Goal: Task Accomplishment & Management: Complete application form

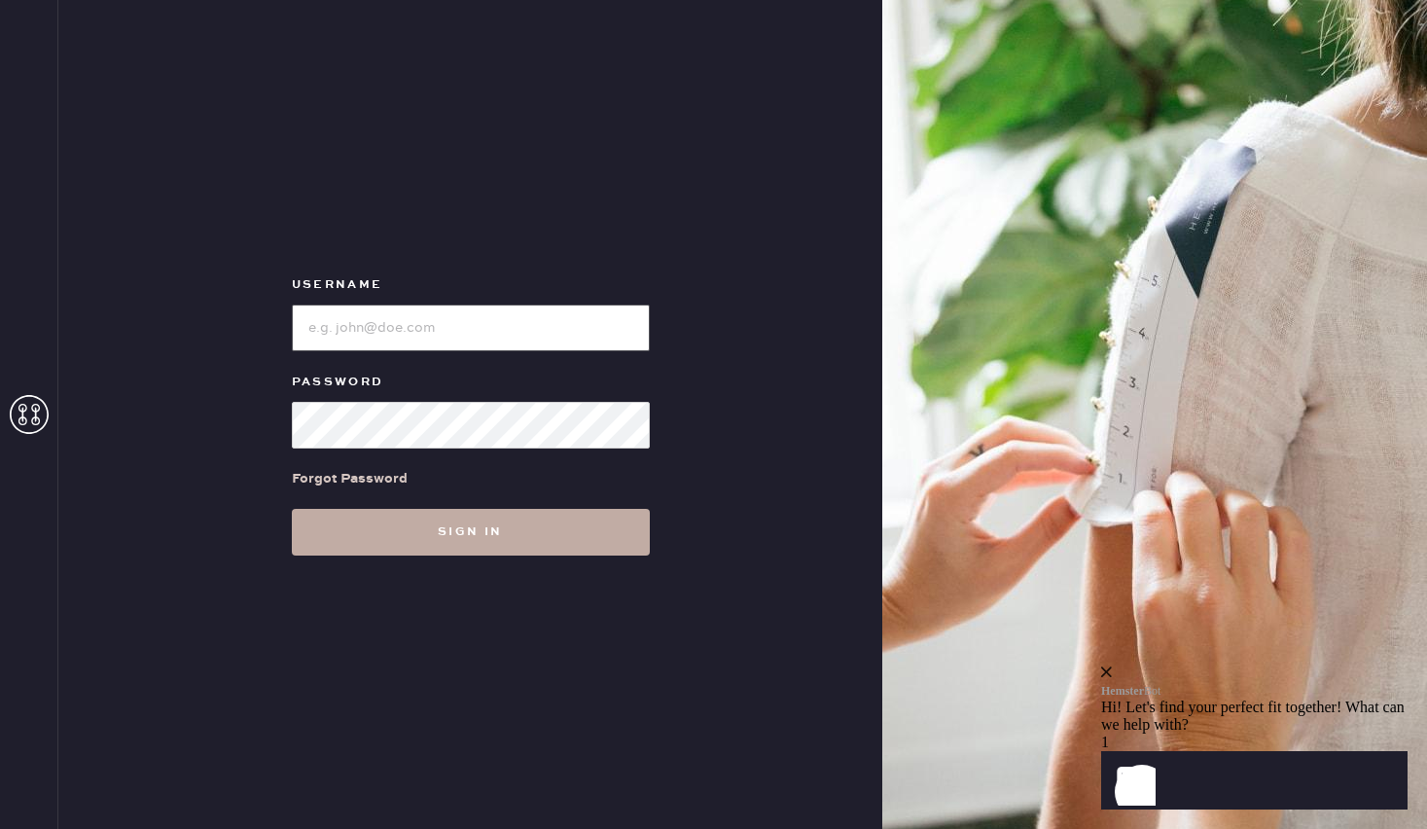
type input "reformationbeverlyhills"
click at [480, 529] on button "Sign in" at bounding box center [471, 532] width 358 height 47
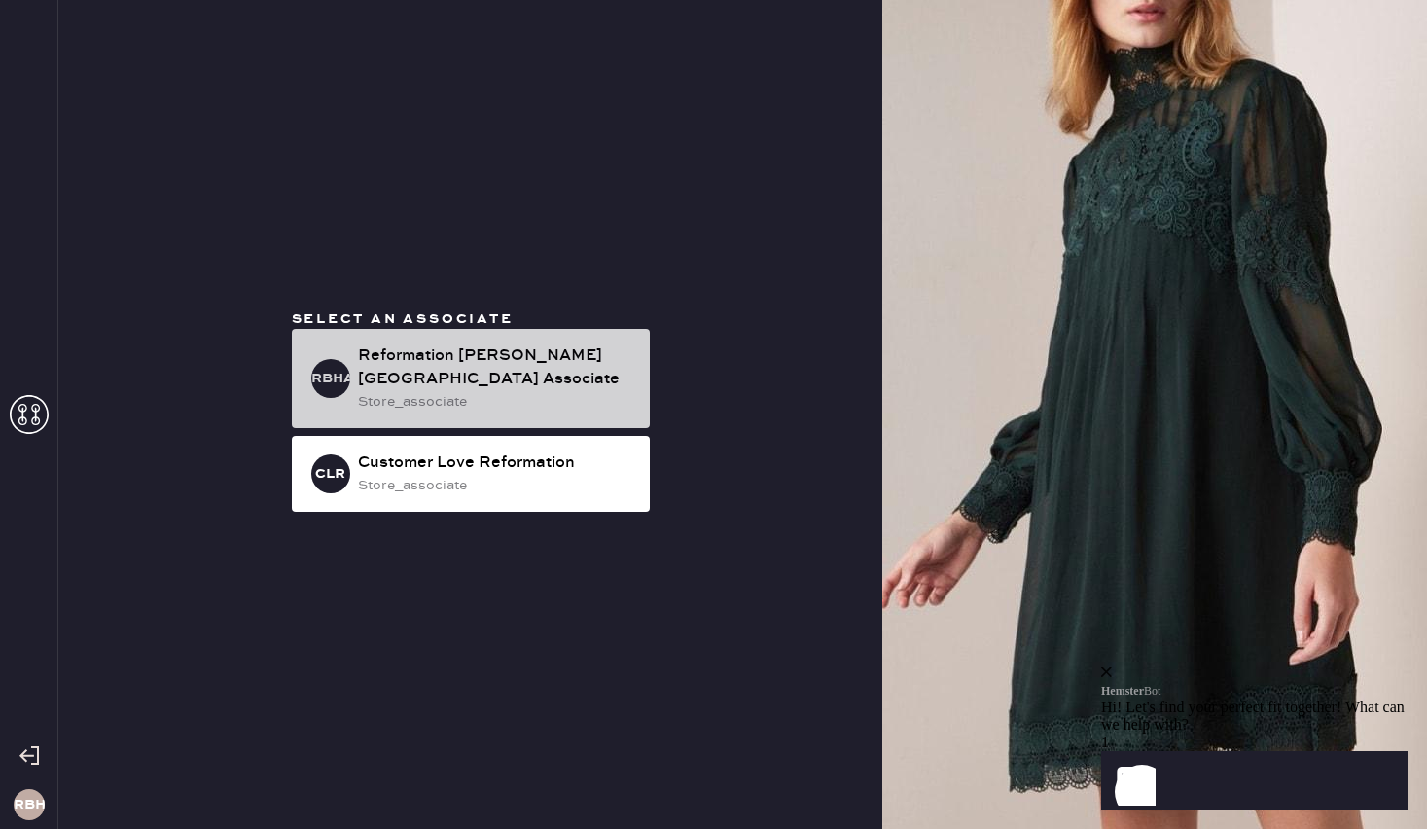
click at [456, 391] on div "store_associate" at bounding box center [496, 401] width 276 height 21
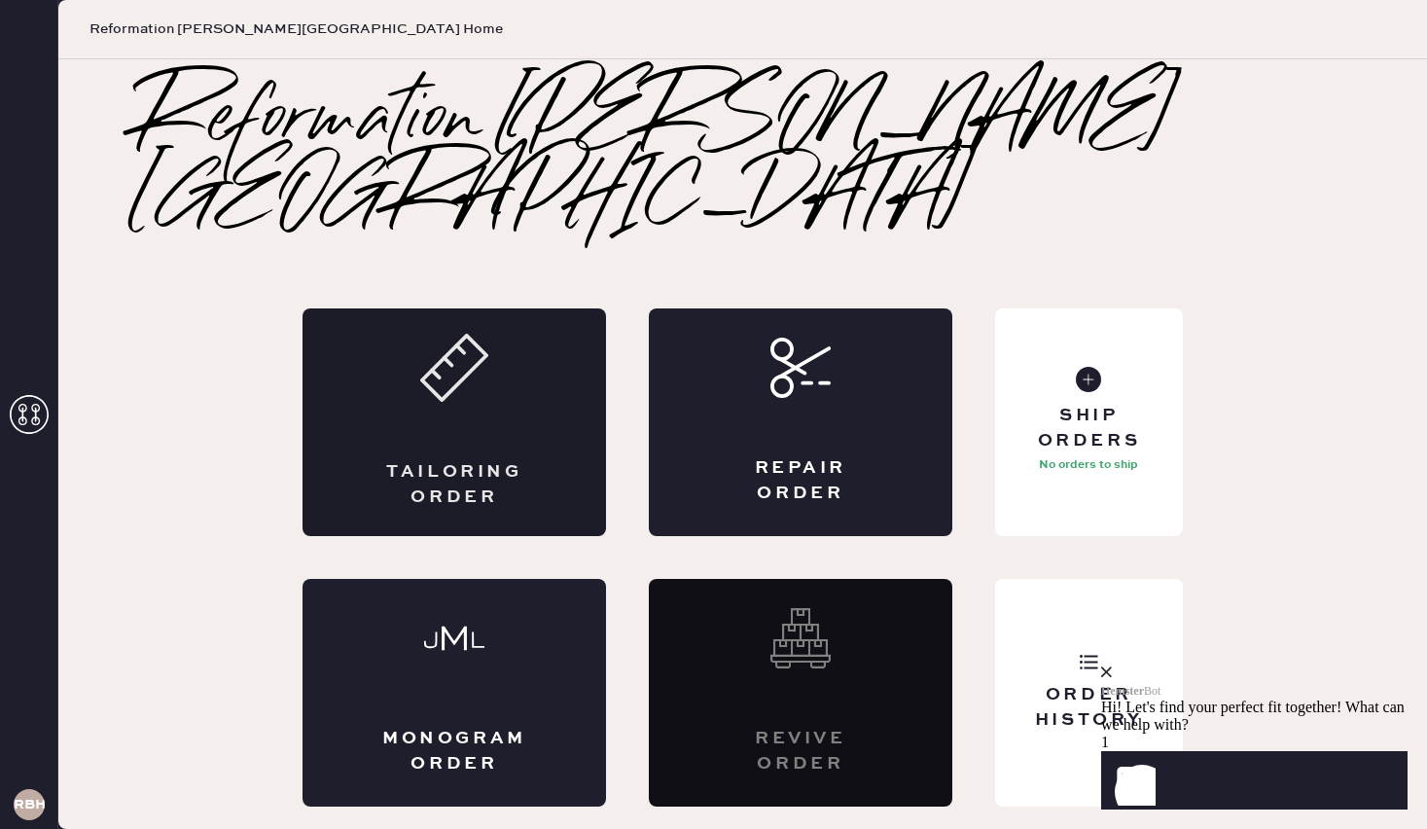
click at [359, 380] on div "Tailoring Order" at bounding box center [453, 422] width 303 height 228
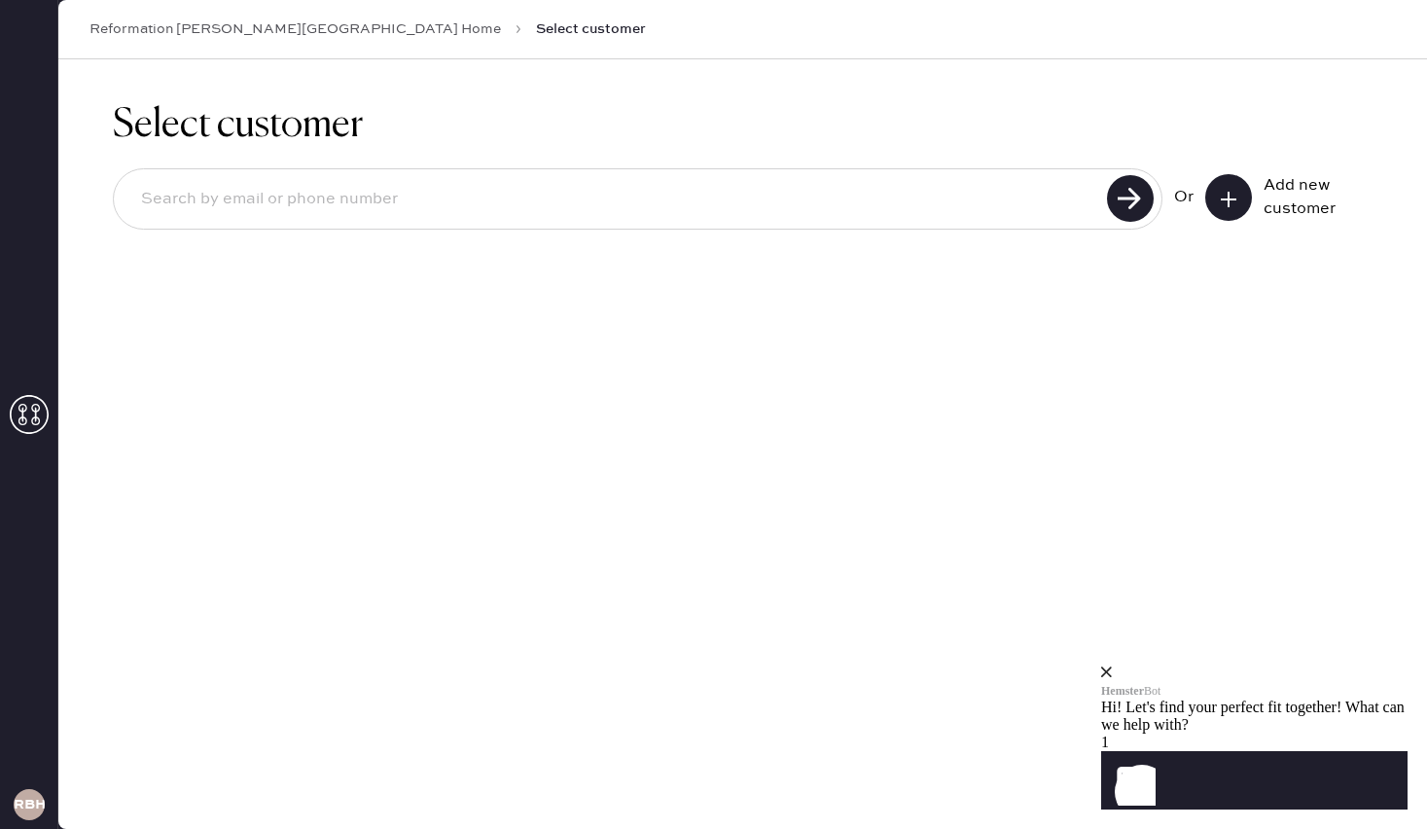
click at [239, 210] on input at bounding box center [612, 199] width 975 height 45
type input "[EMAIL_ADDRESS][DOMAIN_NAME]"
drag, startPoint x: 365, startPoint y: 202, endPoint x: 103, endPoint y: 208, distance: 261.7
click at [103, 208] on div "Select customer [EMAIL_ADDRESS][DOMAIN_NAME] Unable to find user, try again or …" at bounding box center [742, 205] width 1368 height 293
click at [1225, 195] on icon at bounding box center [1228, 199] width 19 height 19
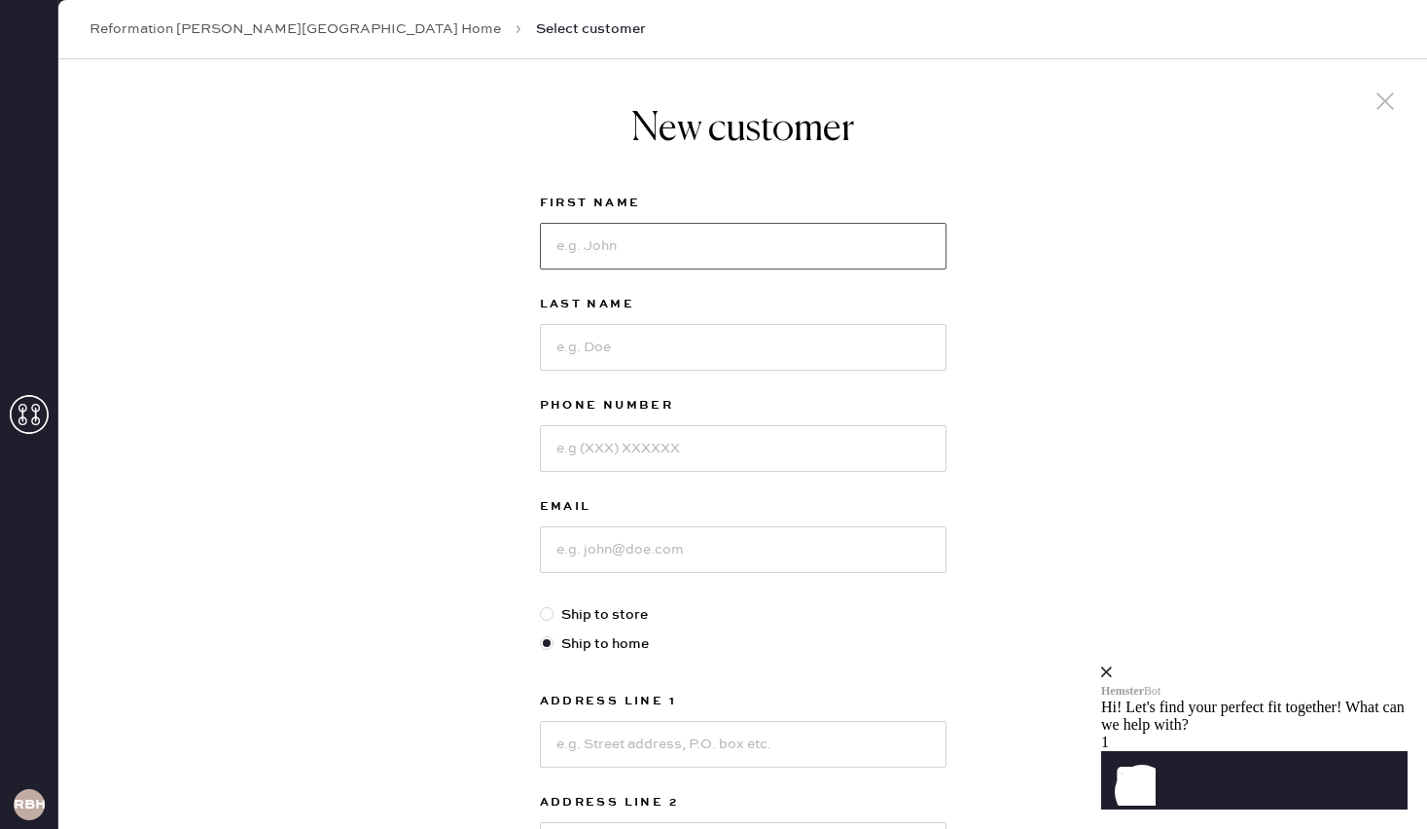
click at [600, 238] on input at bounding box center [743, 246] width 407 height 47
type input "Tayah"
click at [620, 357] on input at bounding box center [743, 347] width 407 height 47
drag, startPoint x: 625, startPoint y: 252, endPoint x: 519, endPoint y: 249, distance: 106.0
click at [519, 249] on div "New customer First Name [PERSON_NAME] Last Name Phone Number Email Ship to stor…" at bounding box center [742, 662] width 1368 height 1206
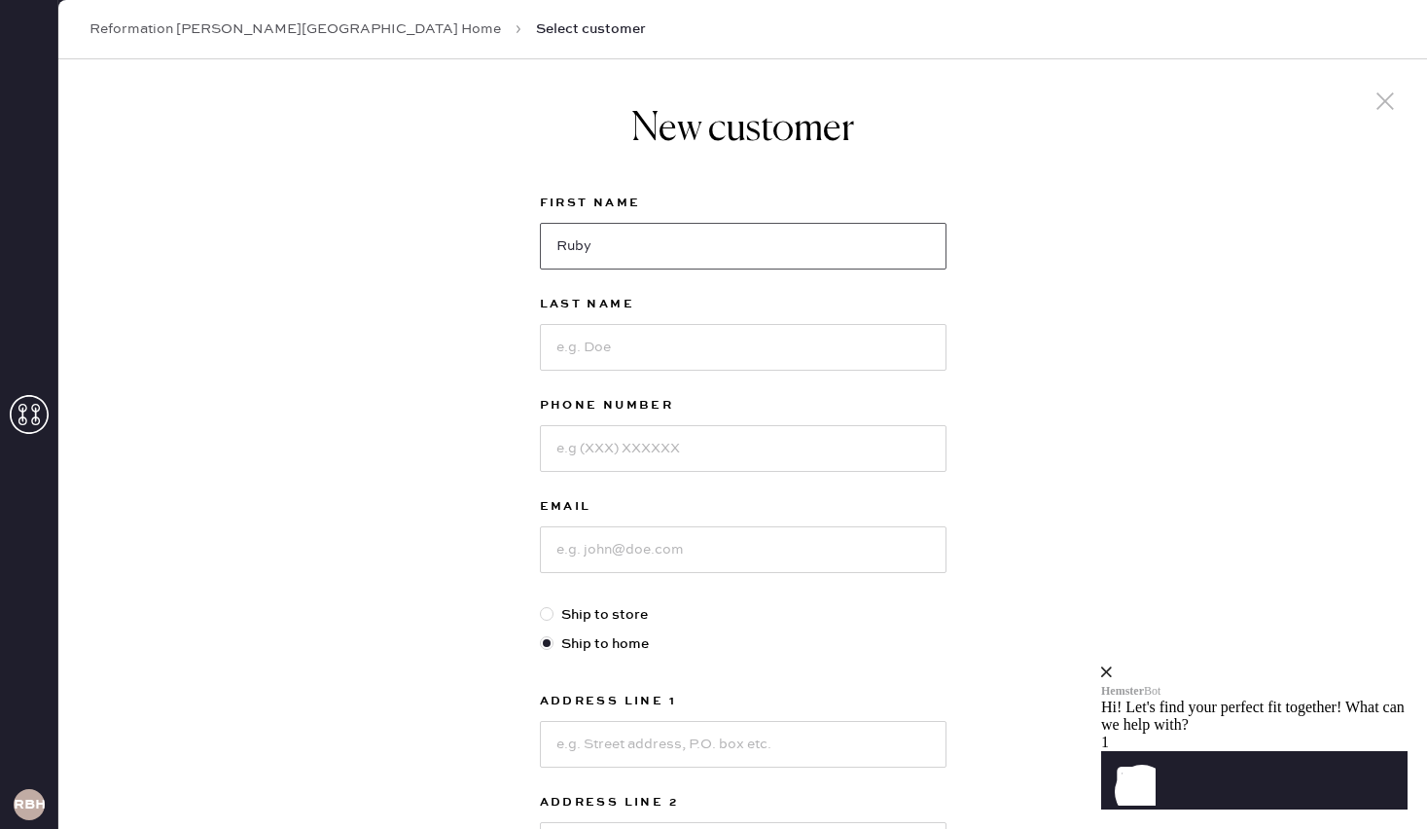
type input "Ruby"
click at [591, 340] on input at bounding box center [743, 347] width 407 height 47
type input "He"
click at [620, 445] on input at bounding box center [743, 448] width 407 height 47
type input "[PHONE_NUMBER]"
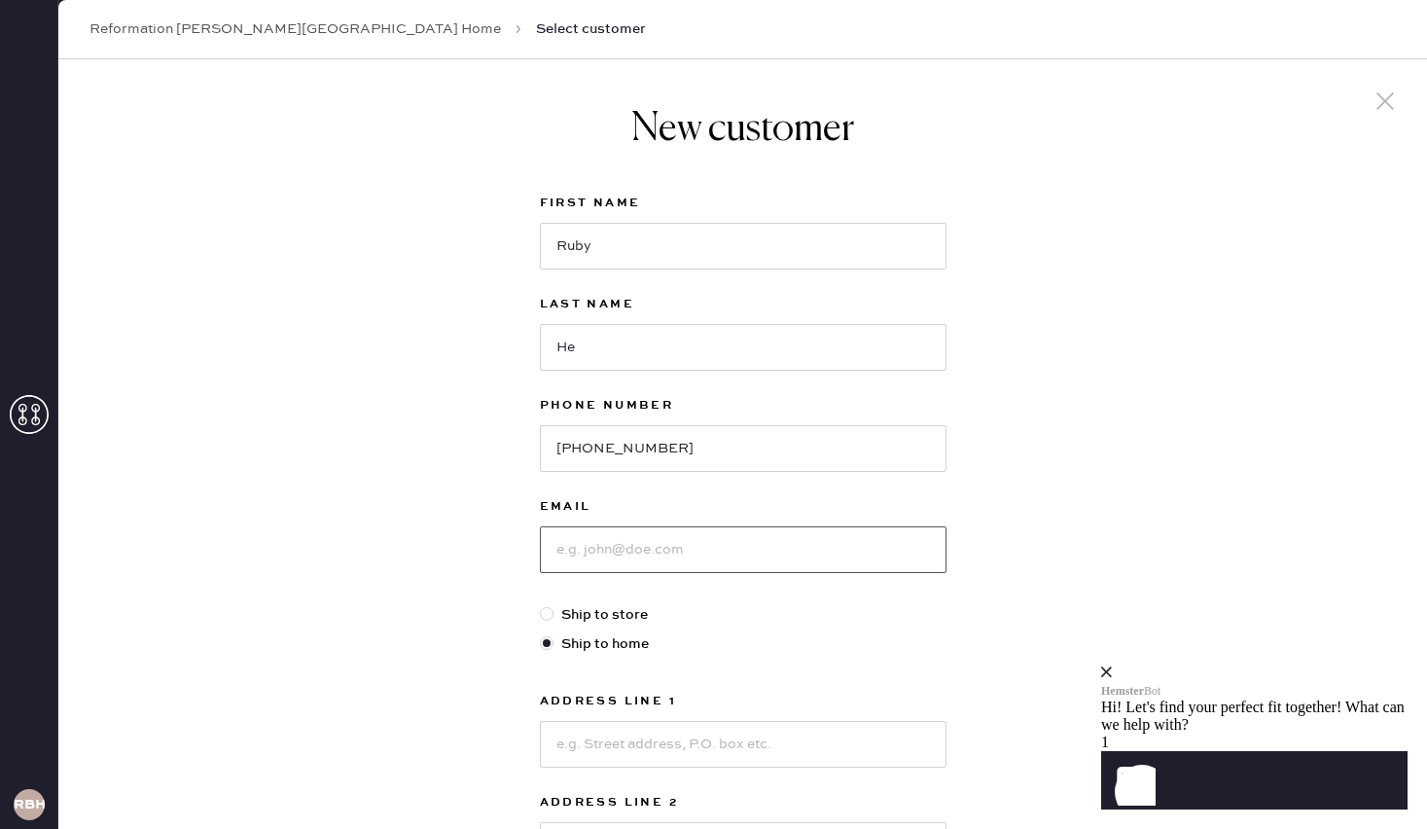
click at [627, 548] on input at bounding box center [743, 549] width 407 height 47
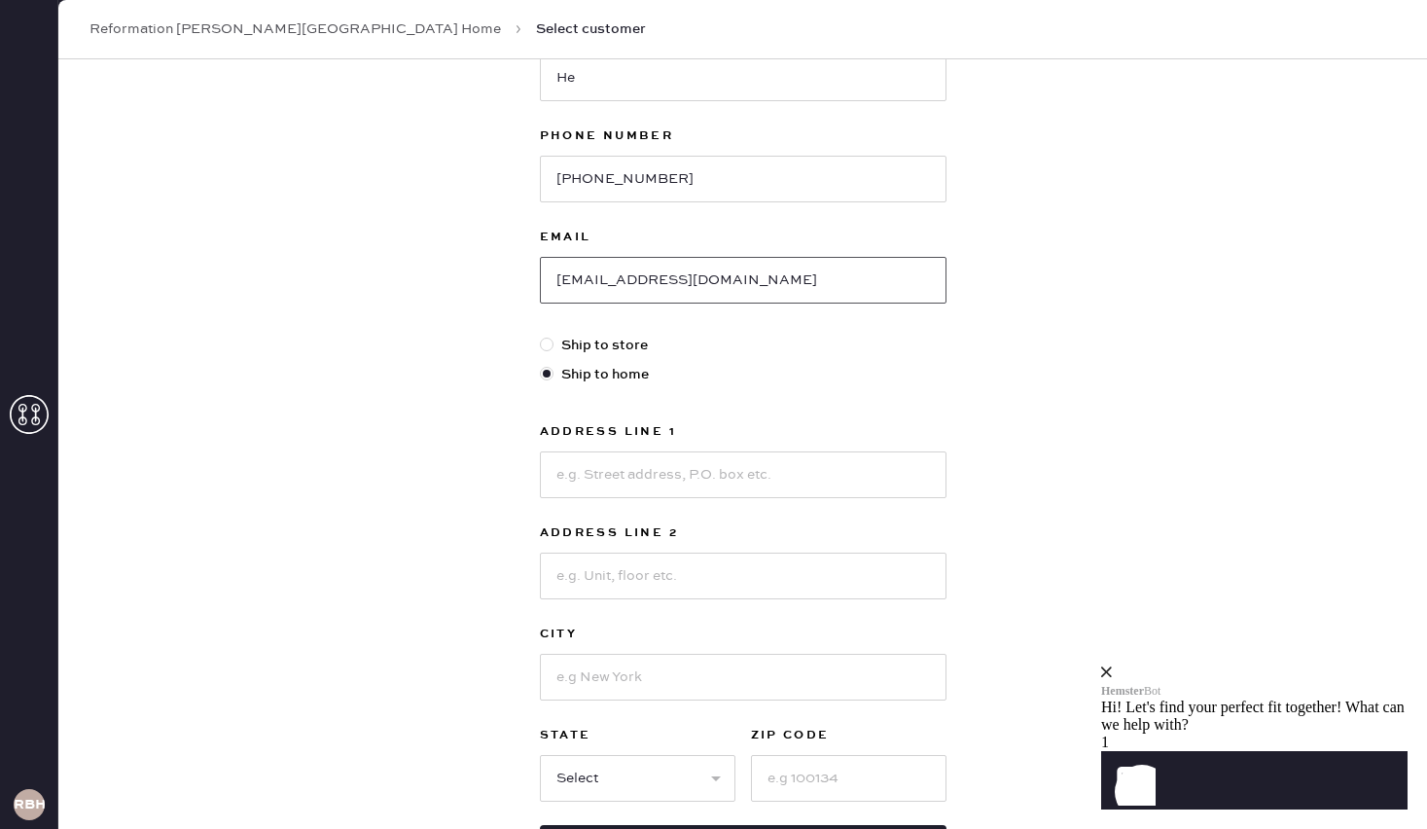
scroll to position [272, 0]
type input "[EMAIL_ADDRESS][DOMAIN_NAME]"
click at [636, 481] on input at bounding box center [743, 471] width 407 height 47
type input "[STREET_ADDRESS]"
click at [705, 566] on input at bounding box center [743, 572] width 407 height 47
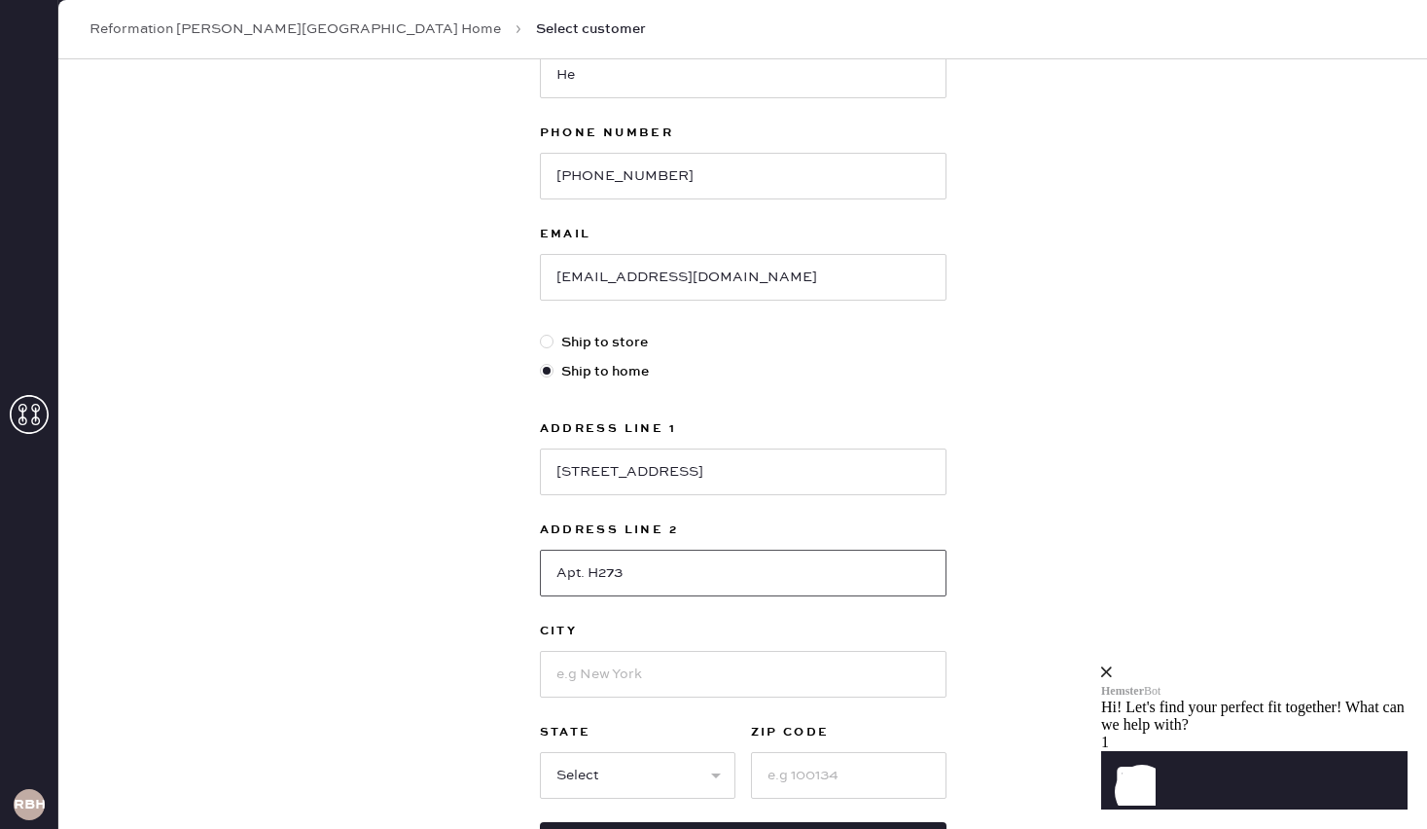
type input "Apt. H273"
click at [636, 681] on input at bounding box center [743, 674] width 407 height 47
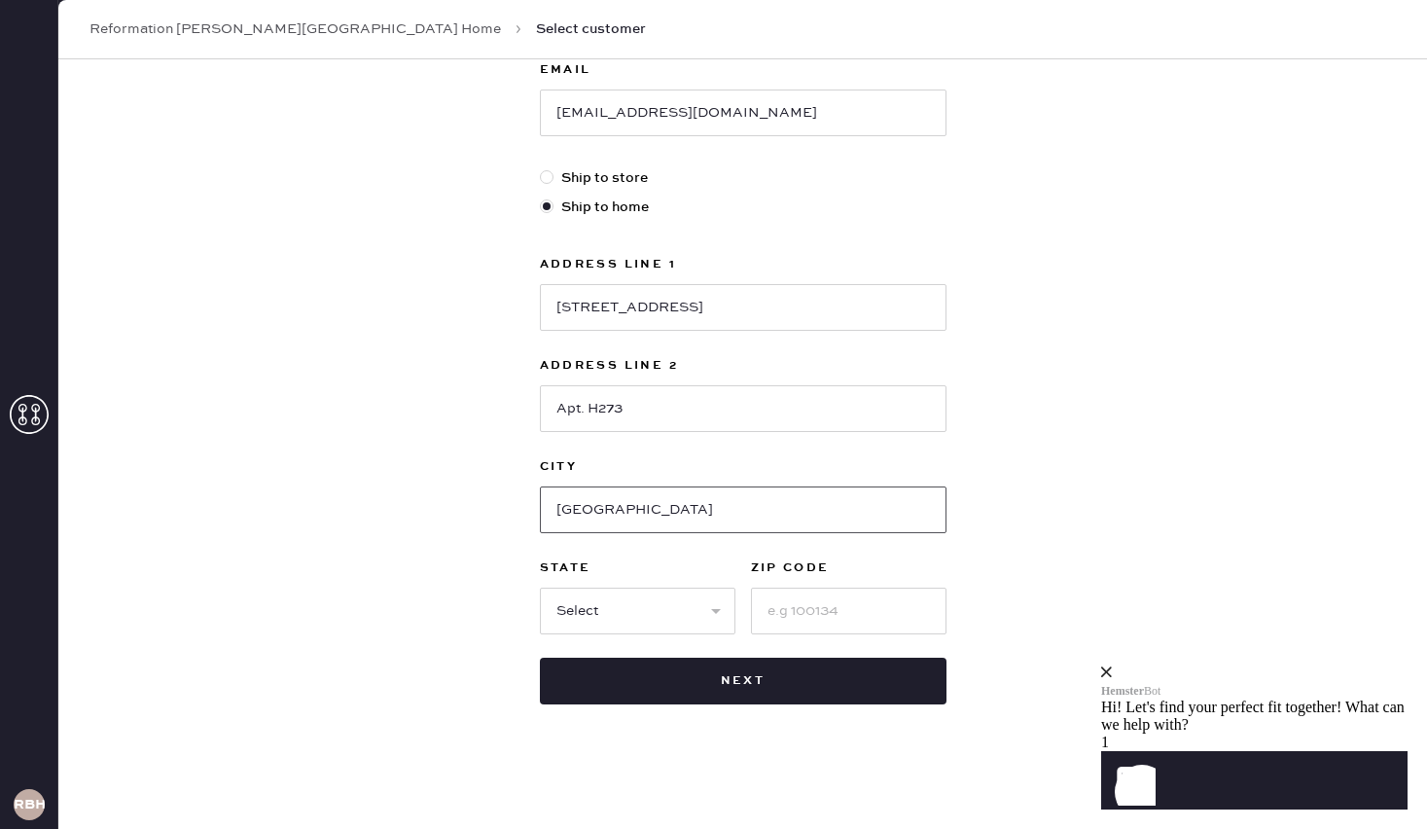
type input "[GEOGRAPHIC_DATA]"
click at [645, 624] on select "Select AK AL AR AZ CA CO CT [GEOGRAPHIC_DATA] DE FL [GEOGRAPHIC_DATA] HI [GEOGR…" at bounding box center [637, 610] width 195 height 47
select select "CA"
click at [540, 587] on select "Select AK AL AR AZ CA CO CT [GEOGRAPHIC_DATA] DE FL [GEOGRAPHIC_DATA] HI [GEOGR…" at bounding box center [637, 610] width 195 height 47
click at [800, 612] on input at bounding box center [848, 610] width 195 height 47
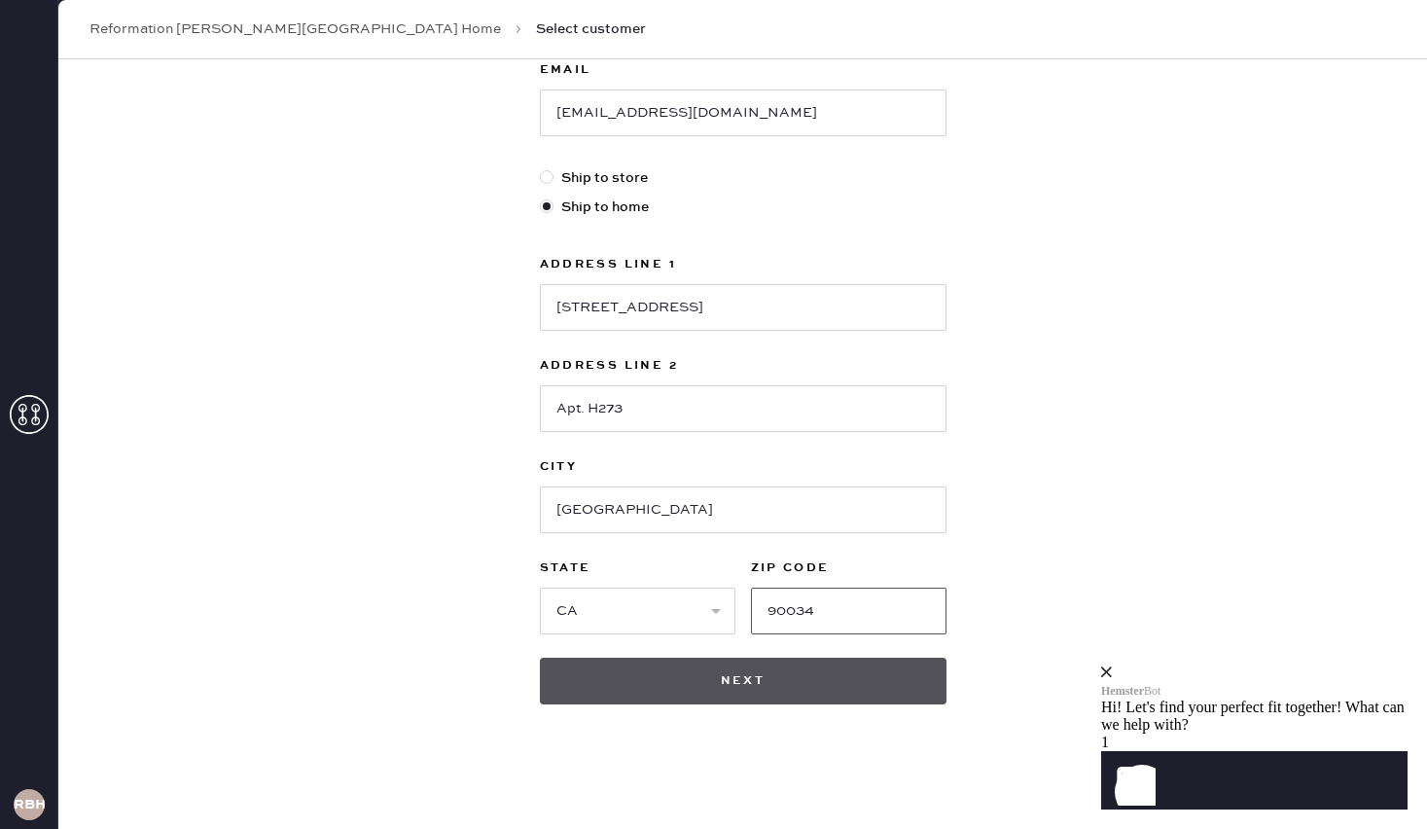
type input "90034"
click at [761, 672] on button "Next" at bounding box center [743, 680] width 407 height 47
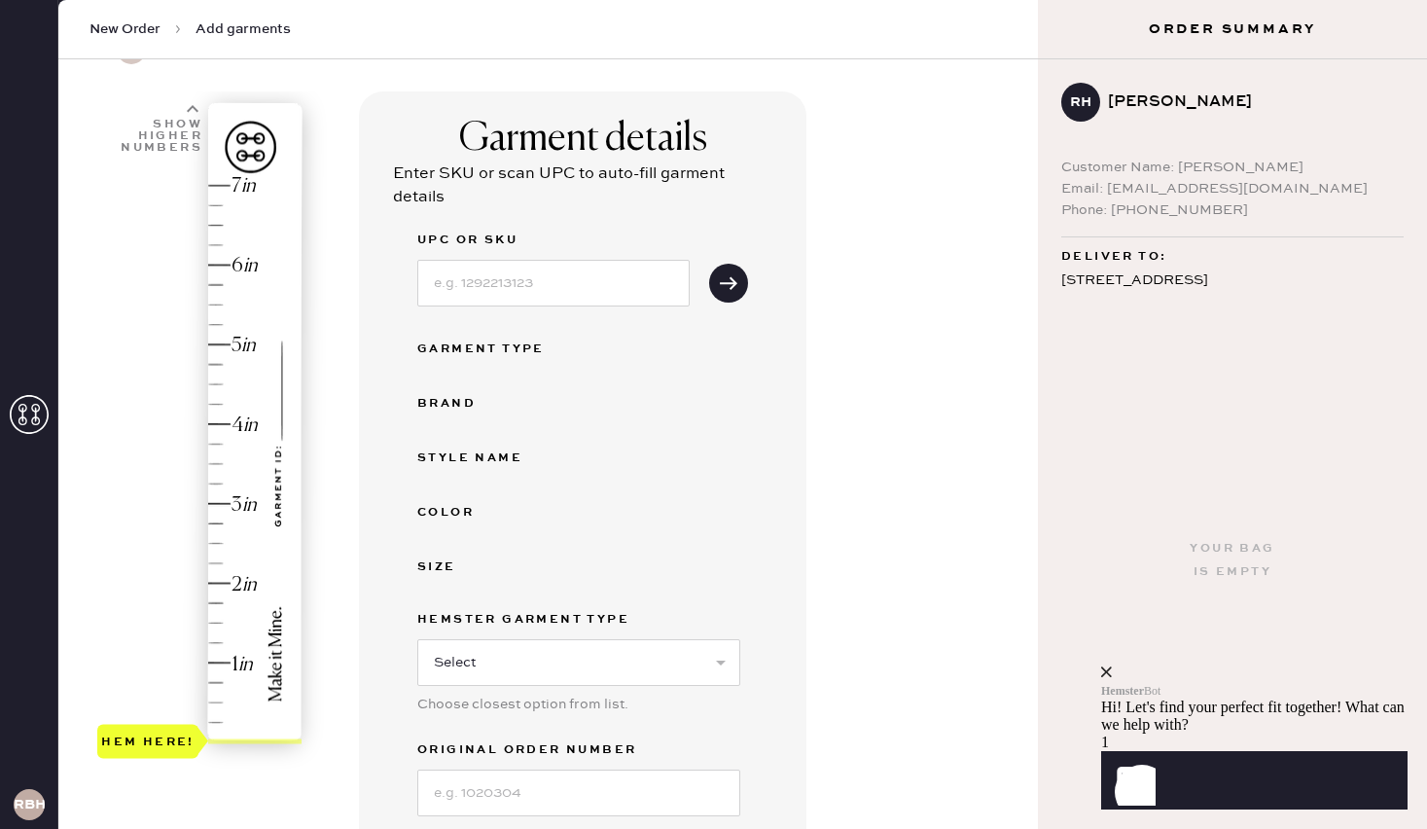
scroll to position [101, 0]
click at [559, 286] on input at bounding box center [553, 284] width 272 height 47
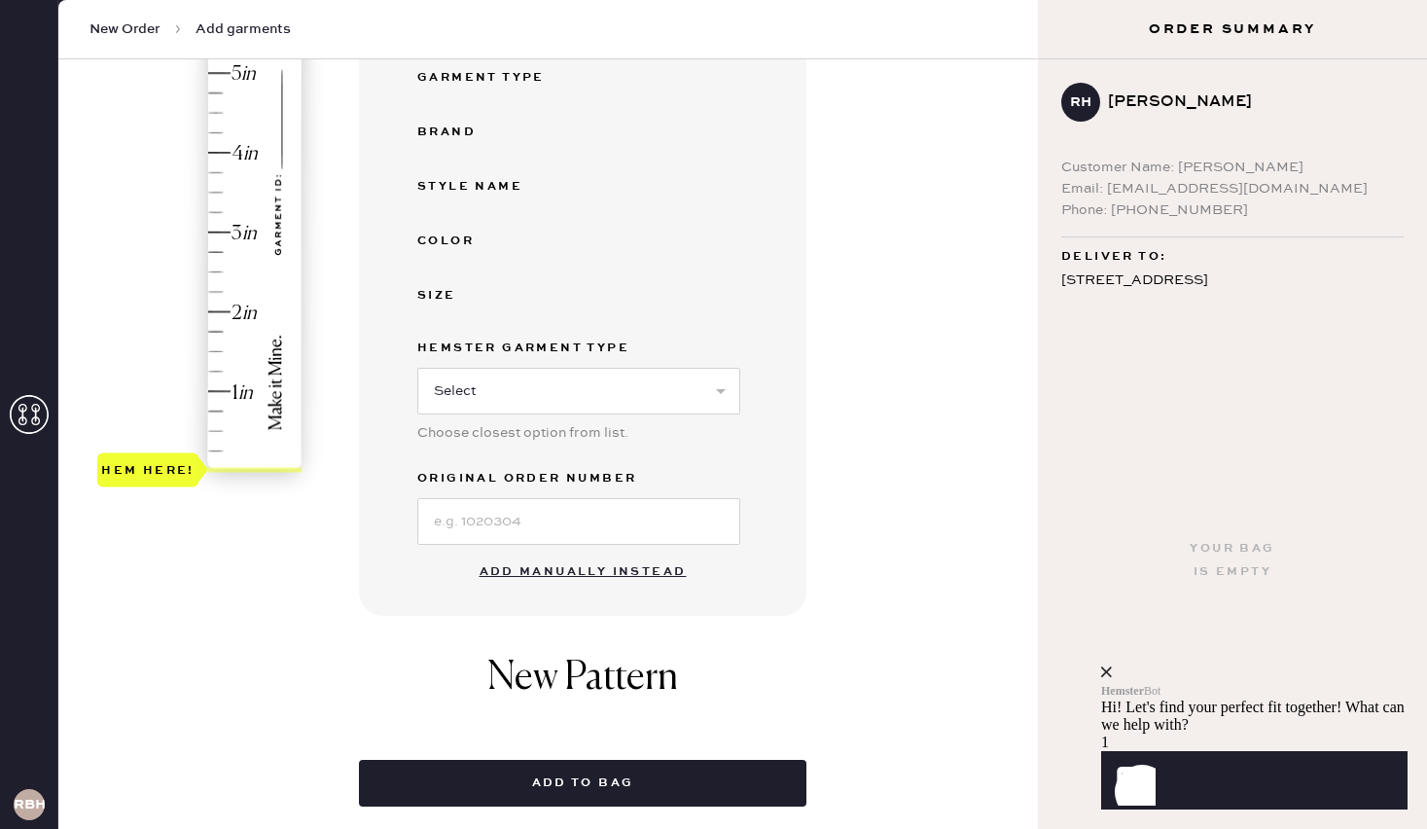
scroll to position [381, 0]
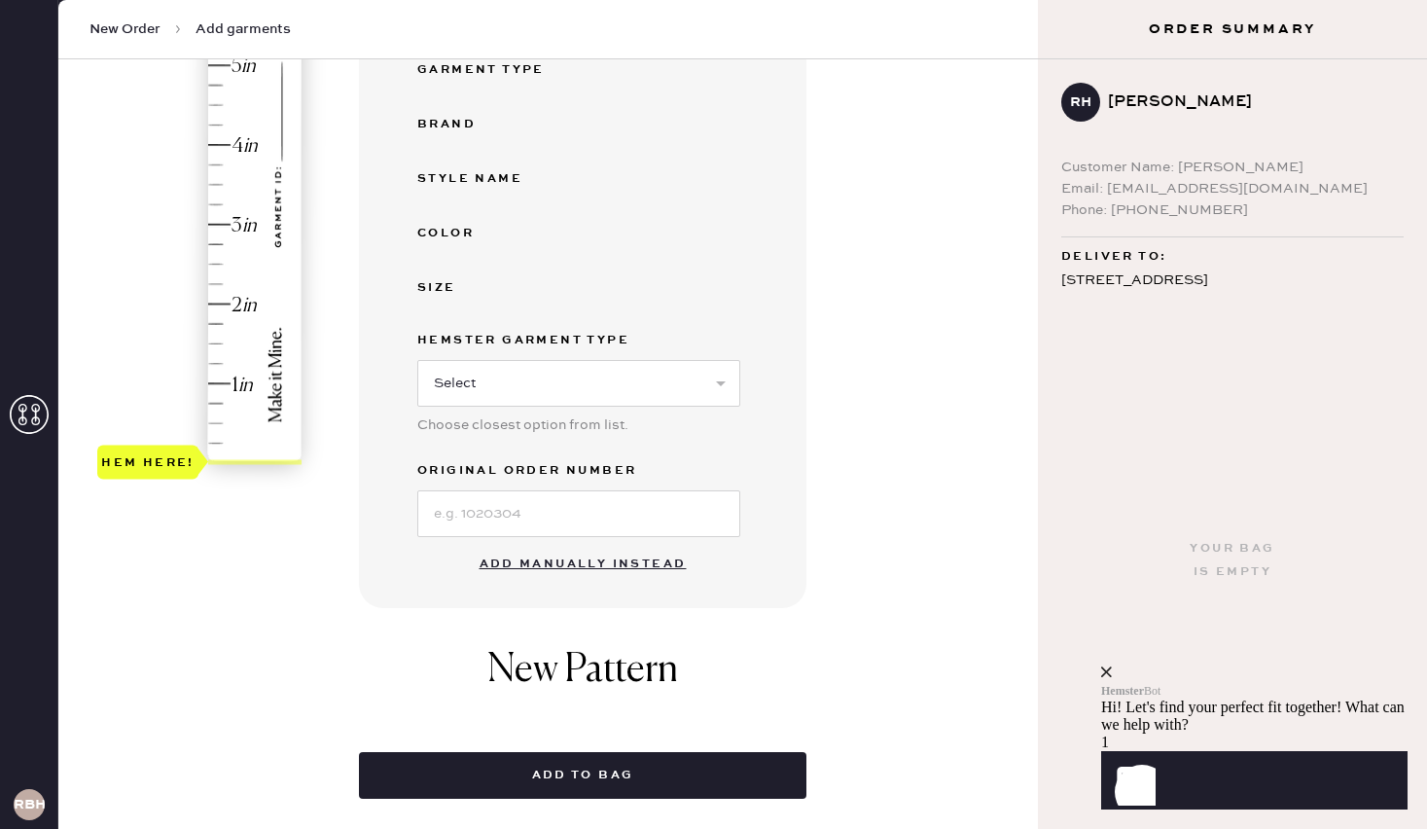
type input "1314296BLK006"
click at [589, 394] on select "Select Basic Skirt Jeans Leggings Pants Shorts Basic Sleeved Dress Basic Sleeve…" at bounding box center [578, 383] width 323 height 47
select select "4"
click at [417, 360] on select "Select Basic Skirt Jeans Leggings Pants Shorts Basic Sleeved Dress Basic Sleeve…" at bounding box center [578, 383] width 323 height 47
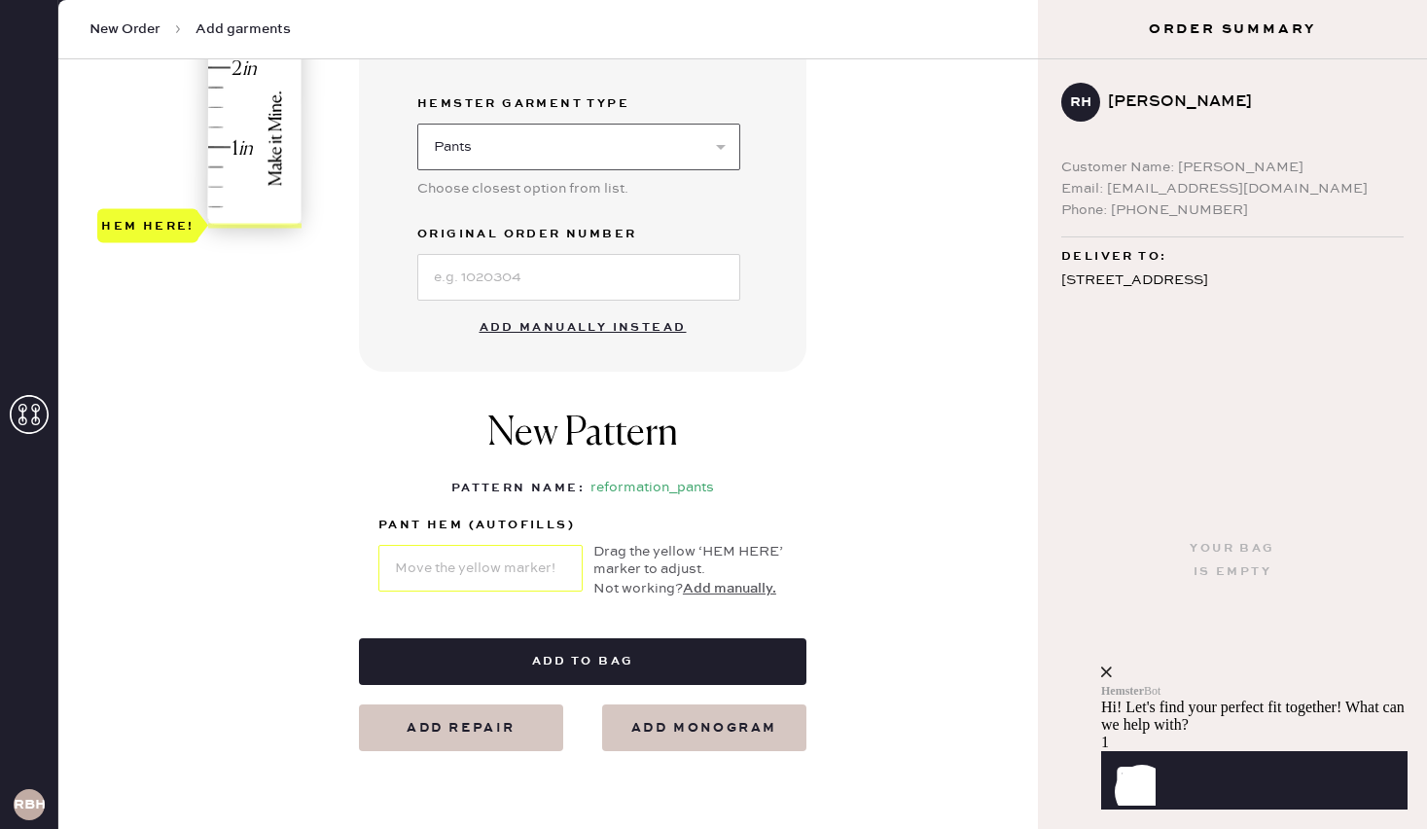
scroll to position [620, 0]
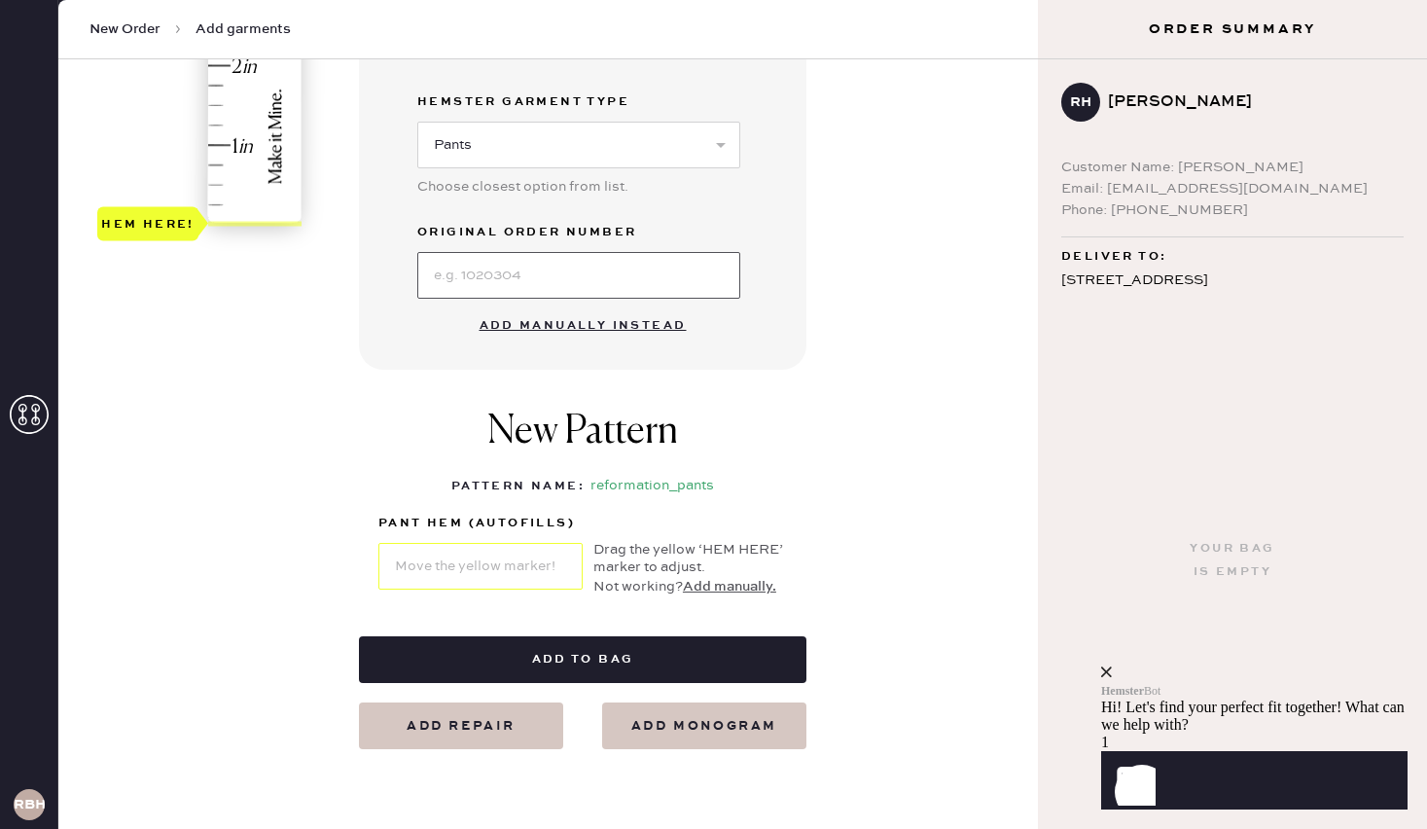
click at [519, 279] on input at bounding box center [578, 275] width 323 height 47
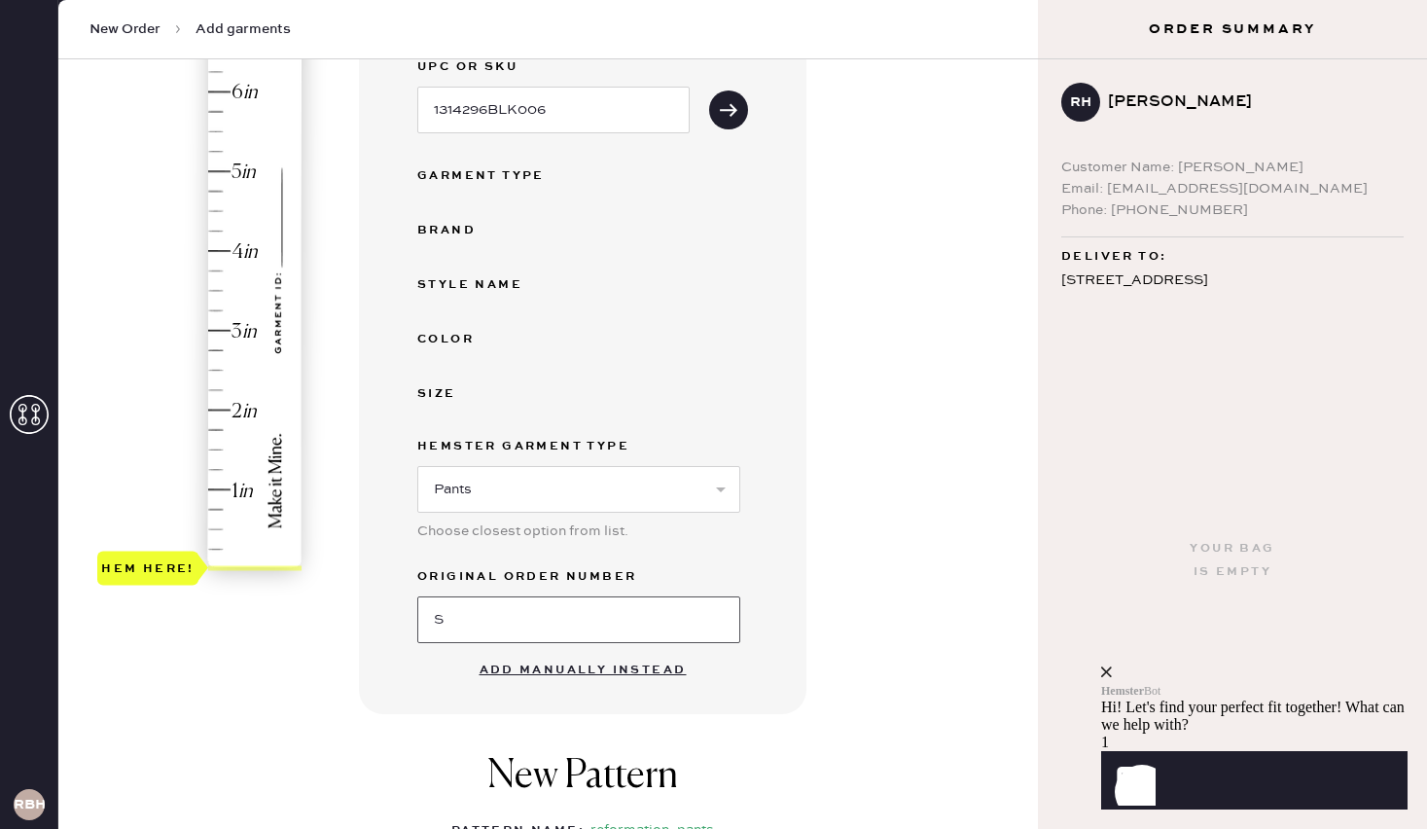
scroll to position [257, 0]
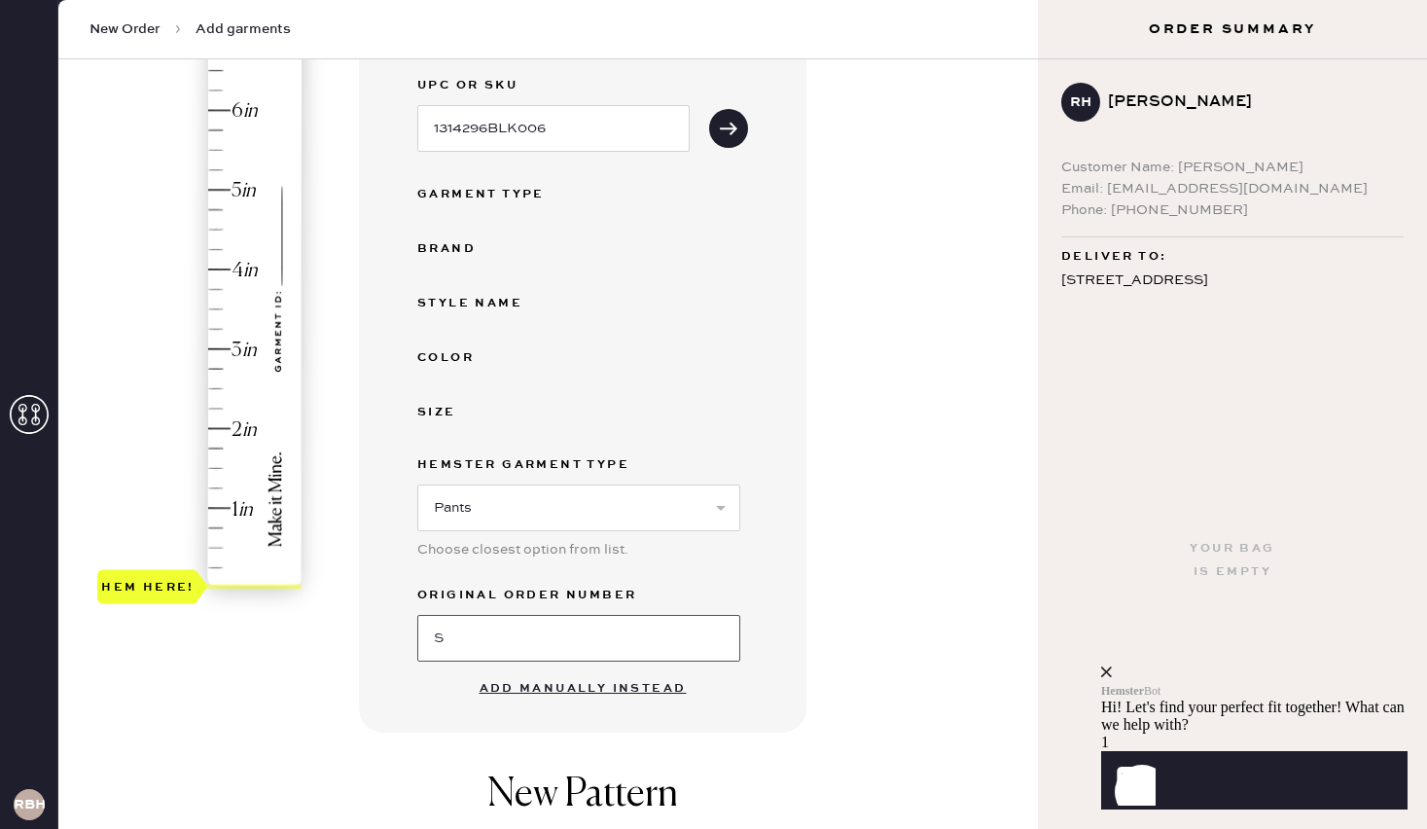
type input "S"
type input "4"
click at [227, 266] on div "Hem here!" at bounding box center [200, 309] width 207 height 574
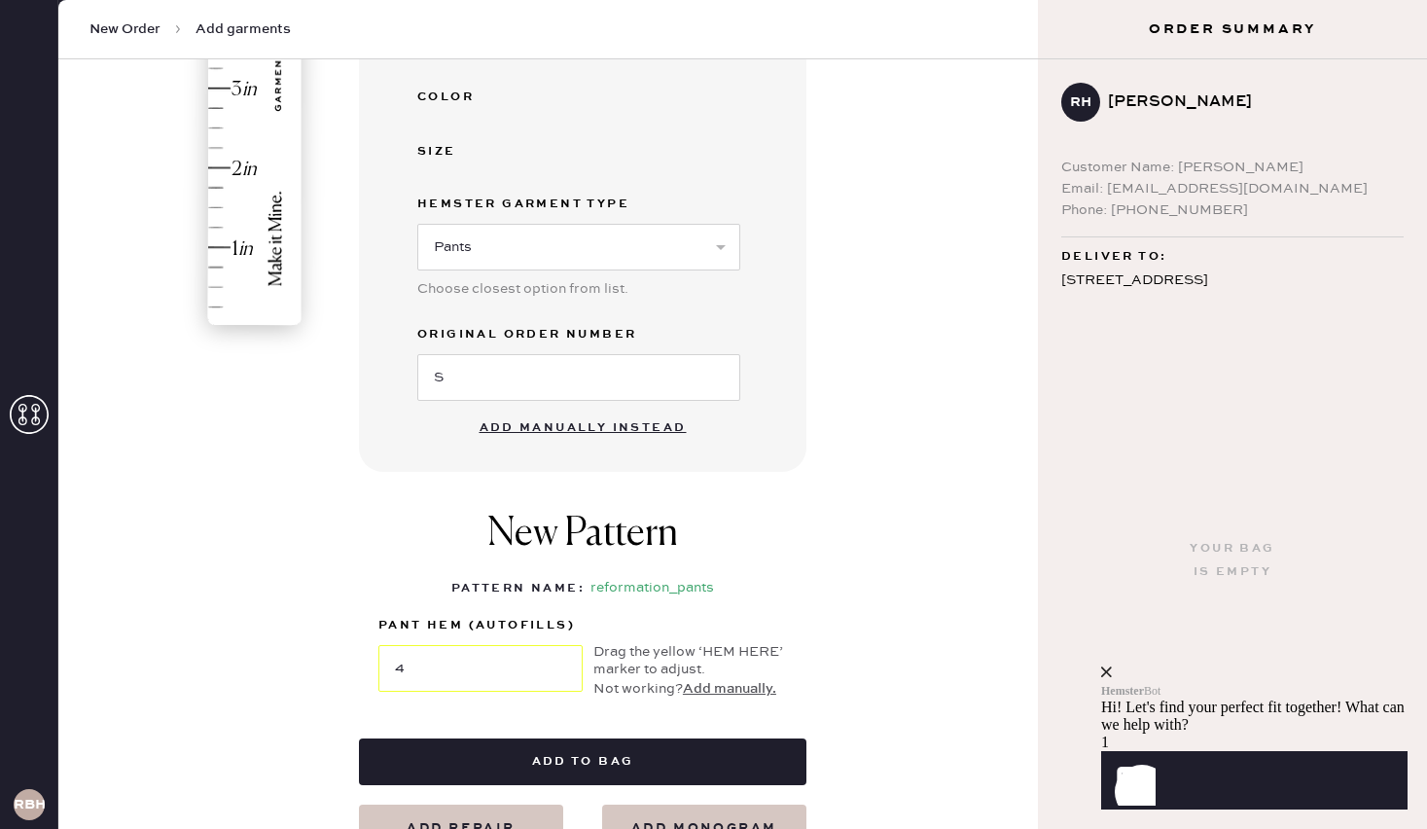
scroll to position [520, 0]
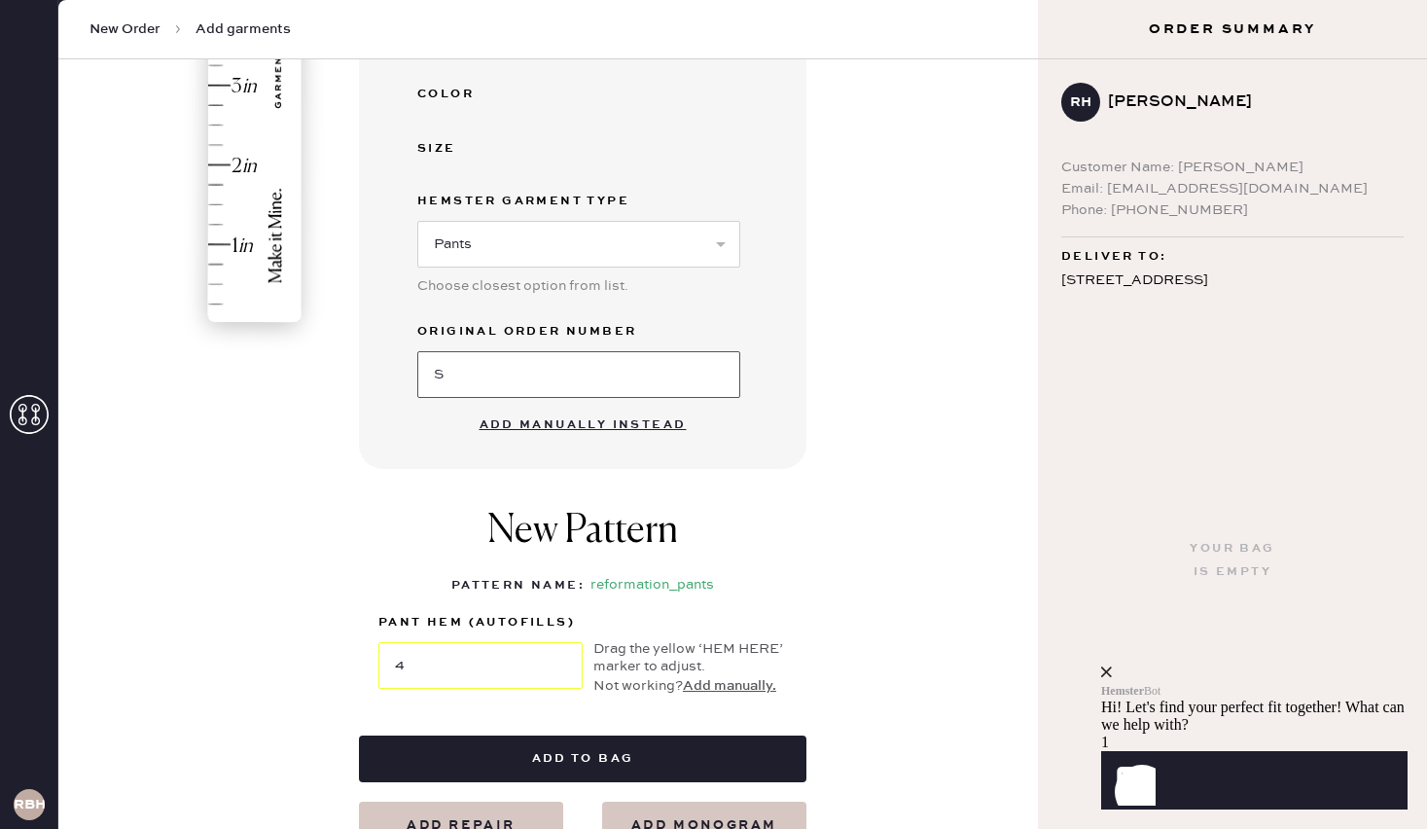
click at [499, 377] on input "S" at bounding box center [578, 374] width 323 height 47
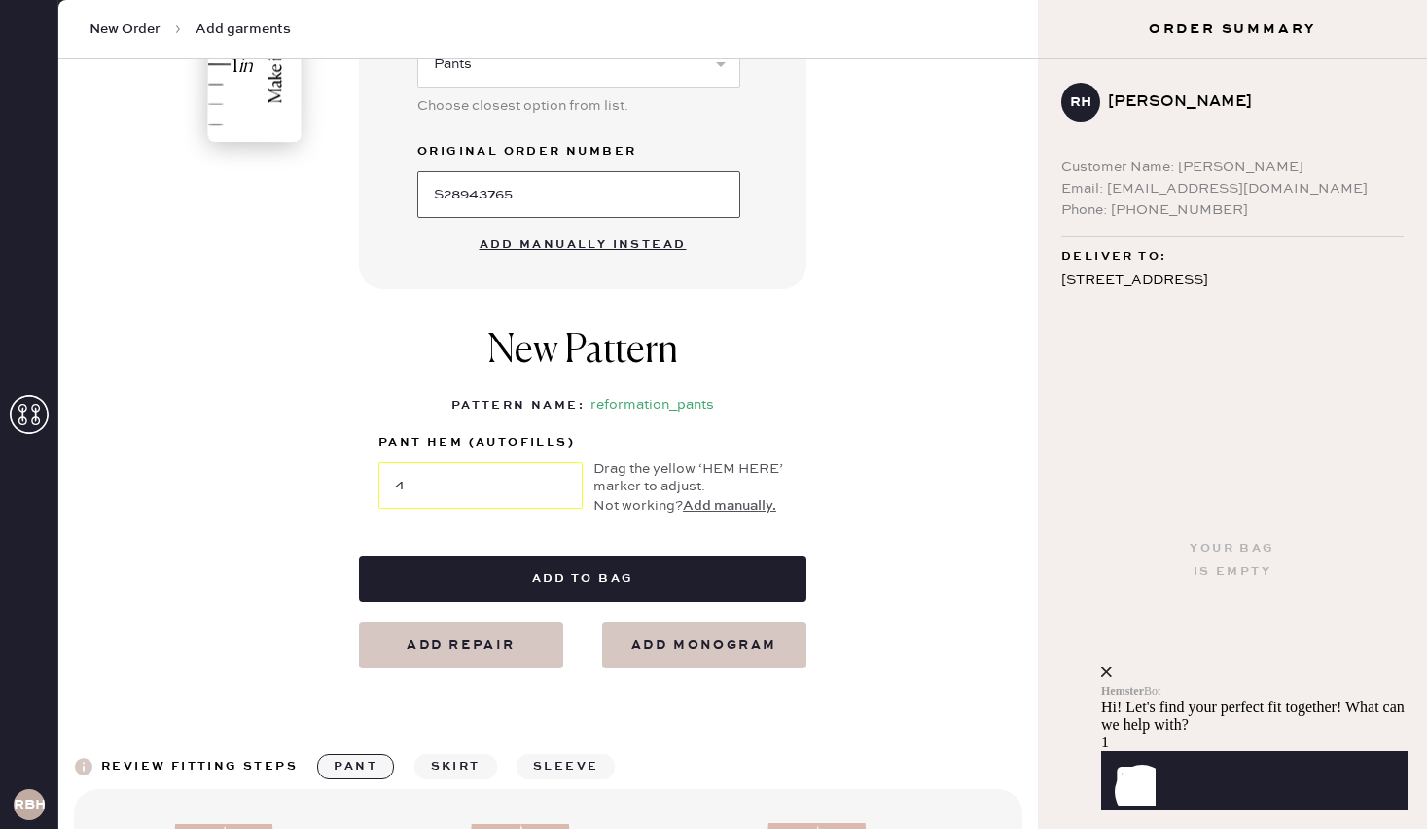
scroll to position [706, 0]
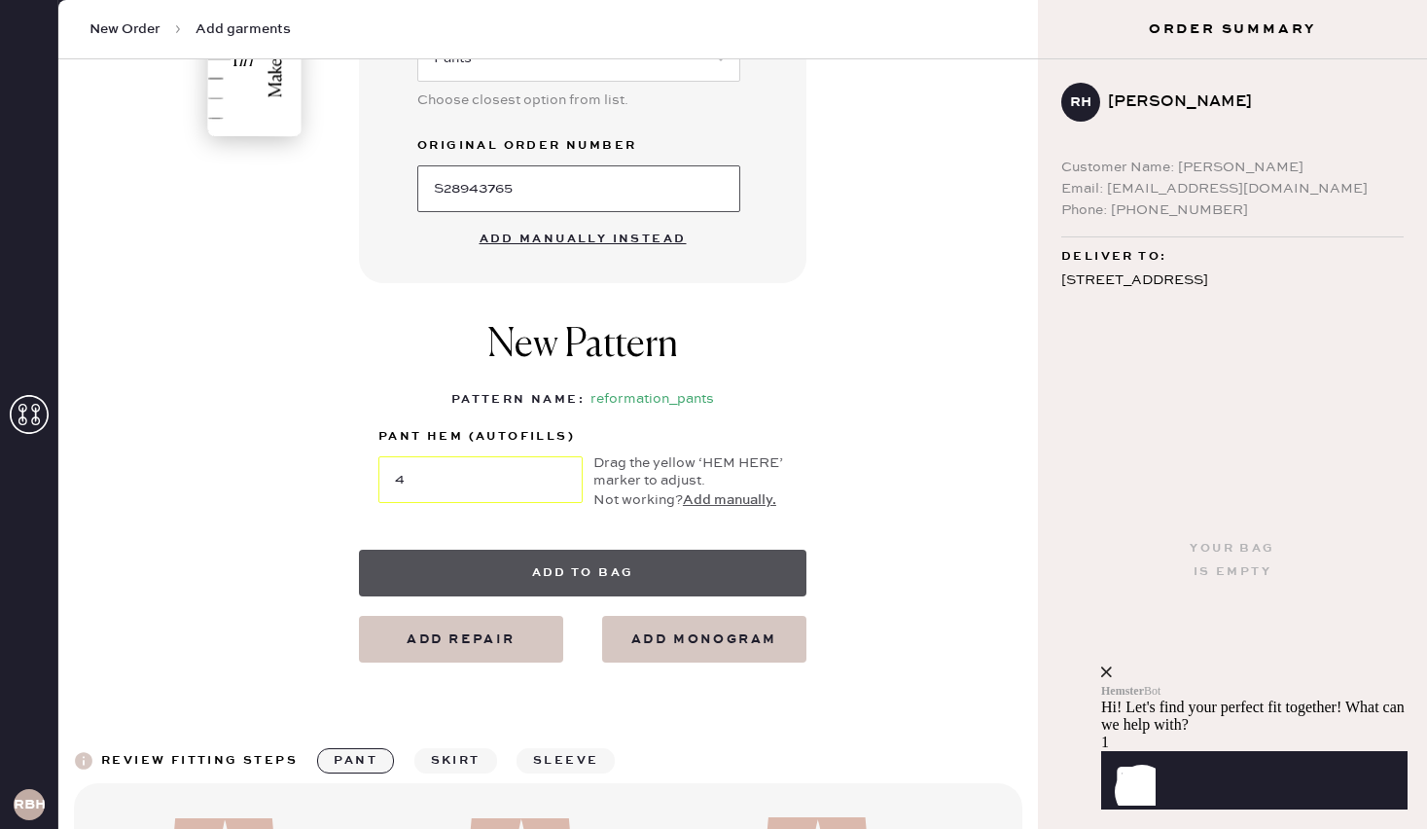
type input "S28943765"
click at [623, 572] on button "Add to bag" at bounding box center [582, 572] width 447 height 47
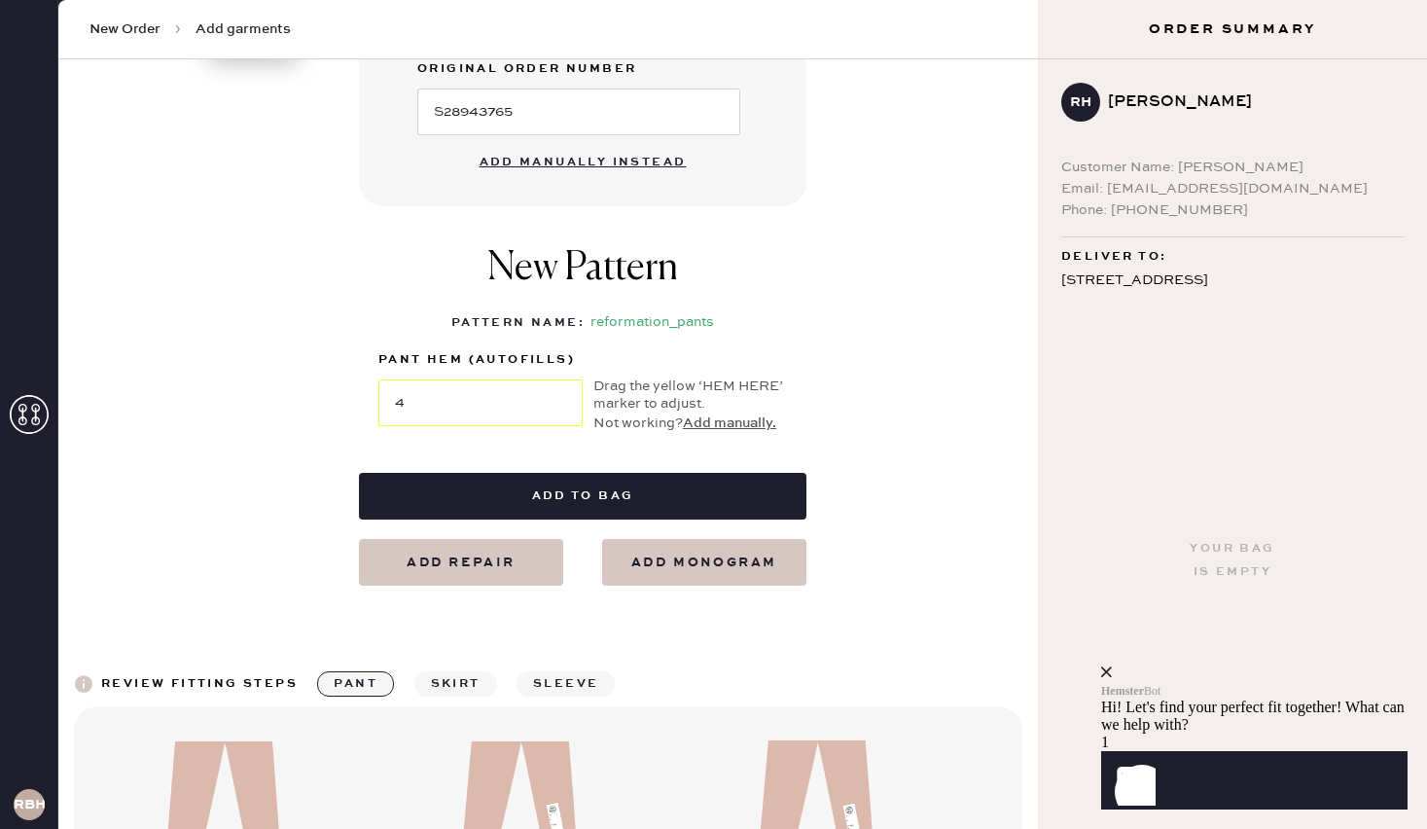
scroll to position [819, 0]
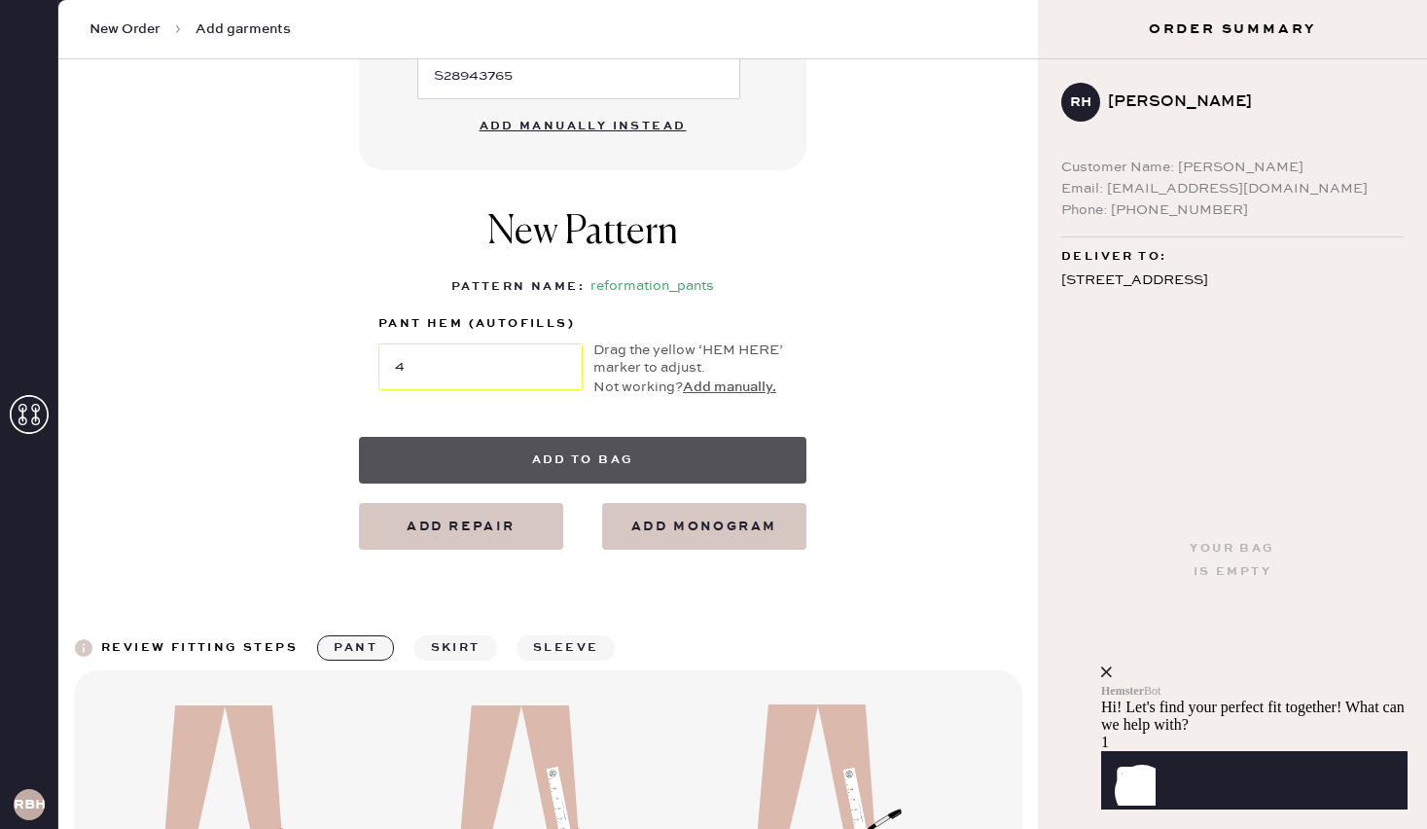
click at [709, 459] on button "Add to bag" at bounding box center [582, 460] width 447 height 47
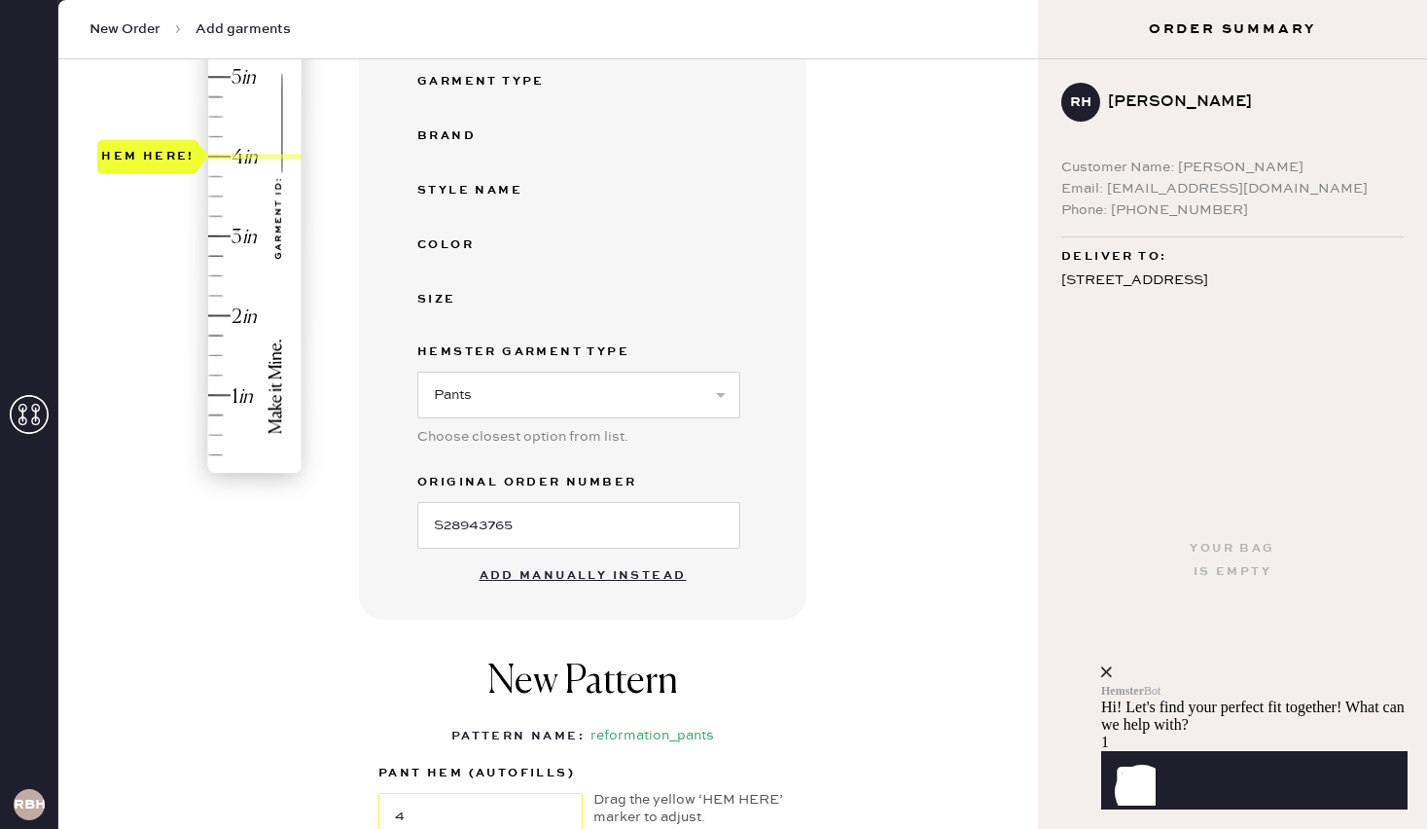
scroll to position [381, 0]
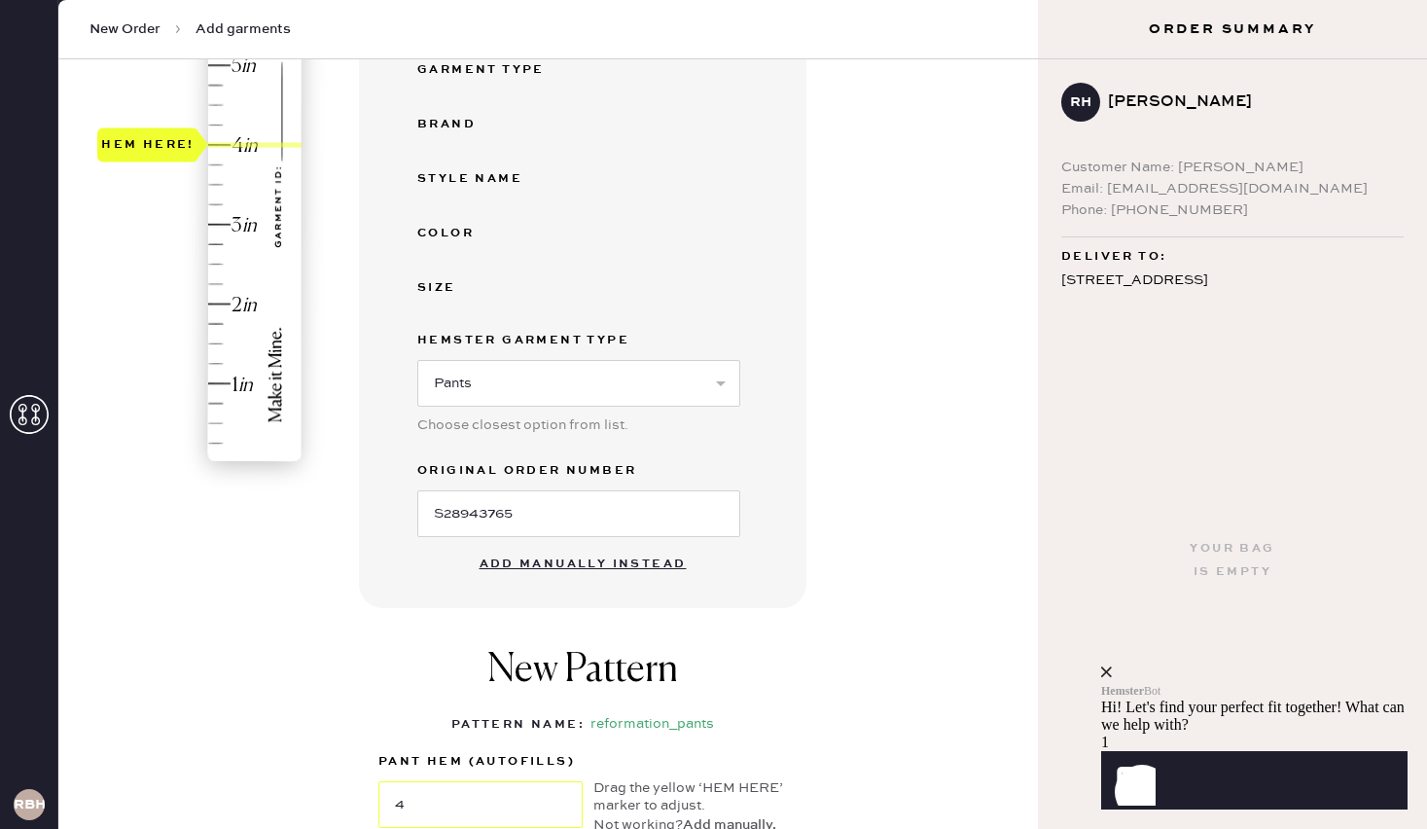
drag, startPoint x: 1386, startPoint y: 655, endPoint x: 2486, endPoint y: 1213, distance: 1233.5
click at [1112, 666] on icon "close" at bounding box center [1106, 671] width 11 height 11
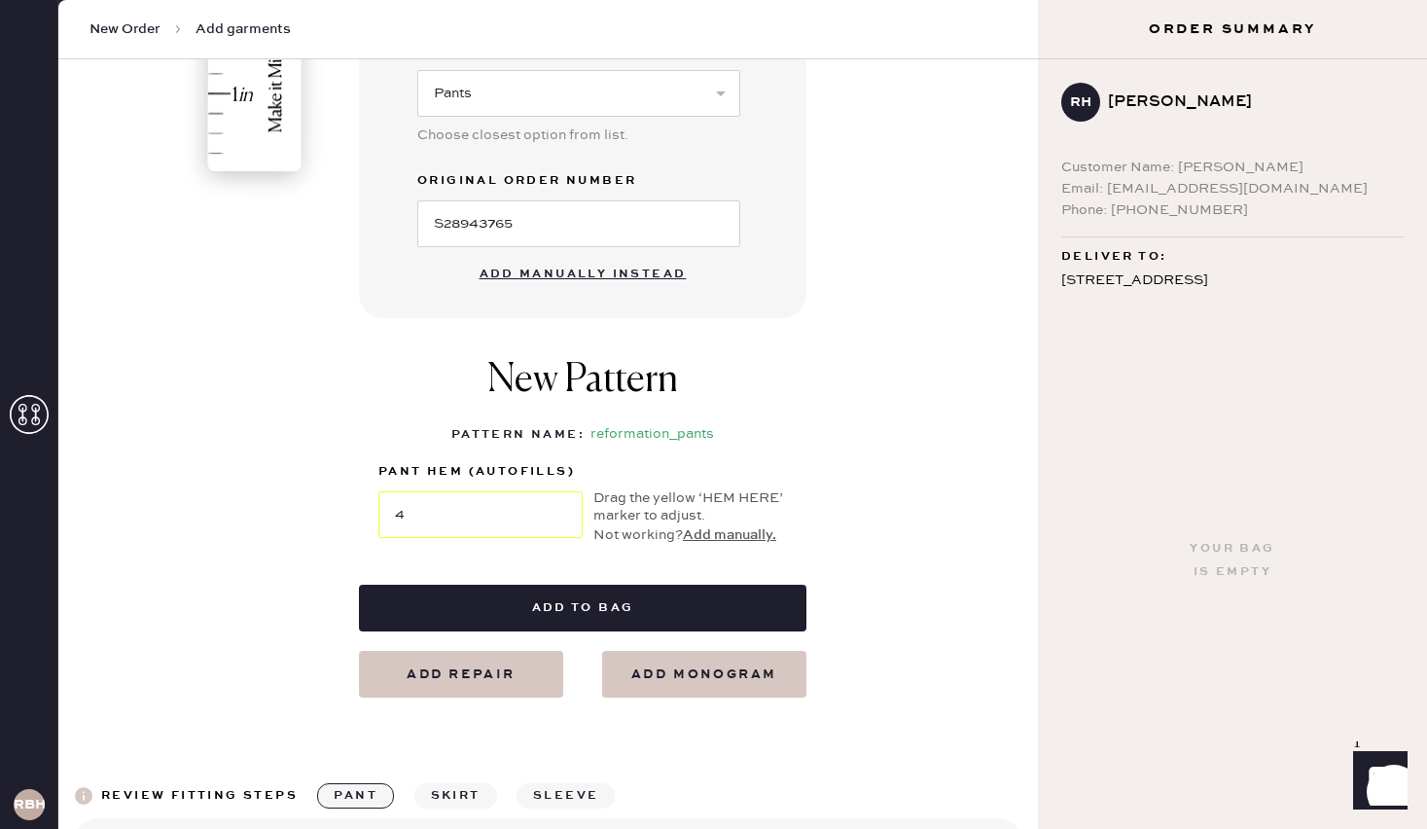
scroll to position [691, 0]
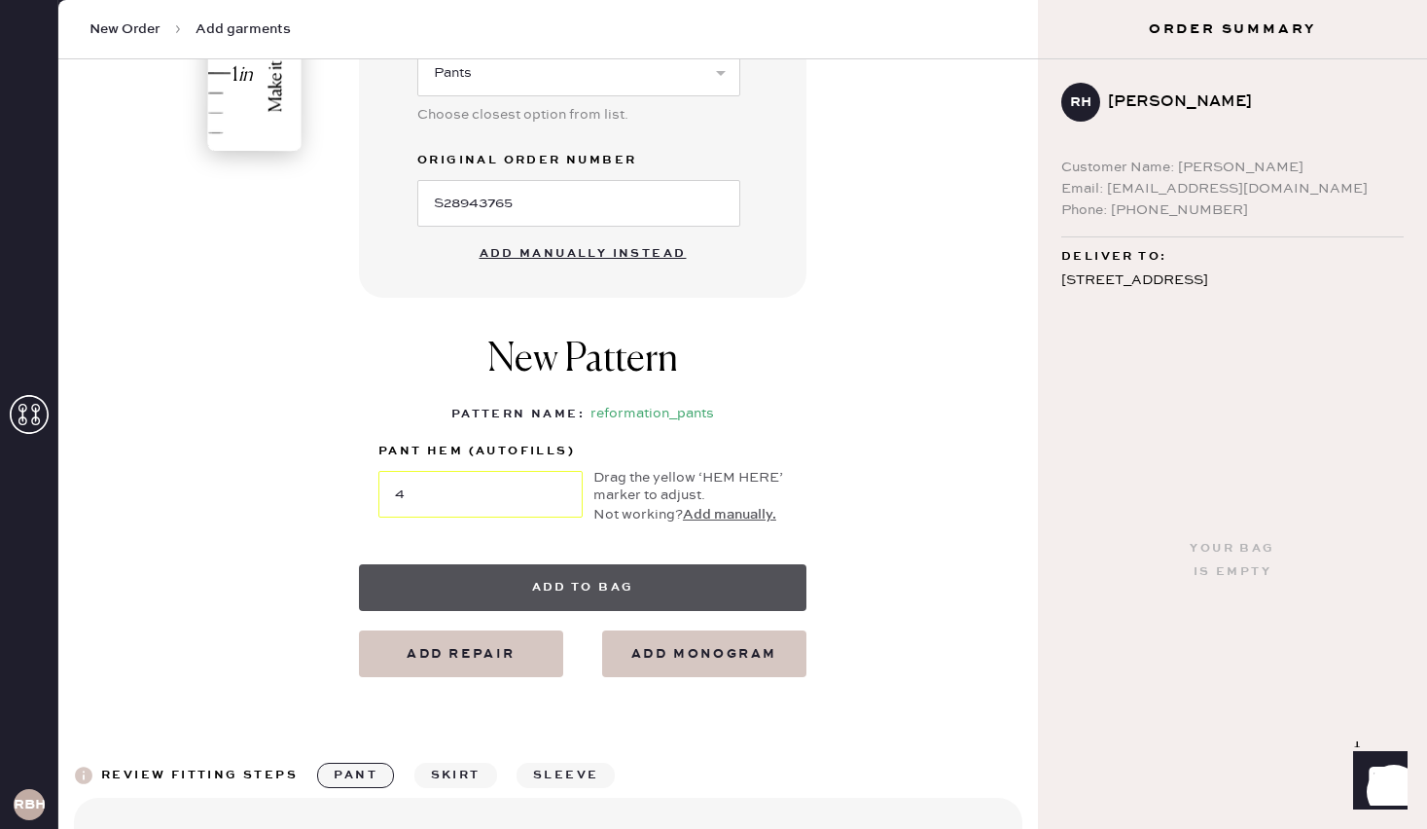
click at [563, 586] on button "Add to bag" at bounding box center [582, 587] width 447 height 47
click at [563, 587] on button "Add to bag" at bounding box center [582, 587] width 447 height 47
click at [620, 578] on button "Add to bag" at bounding box center [582, 587] width 447 height 47
click at [622, 582] on button "Add to bag" at bounding box center [582, 587] width 447 height 47
click at [583, 581] on button "Add to bag" at bounding box center [582, 587] width 447 height 47
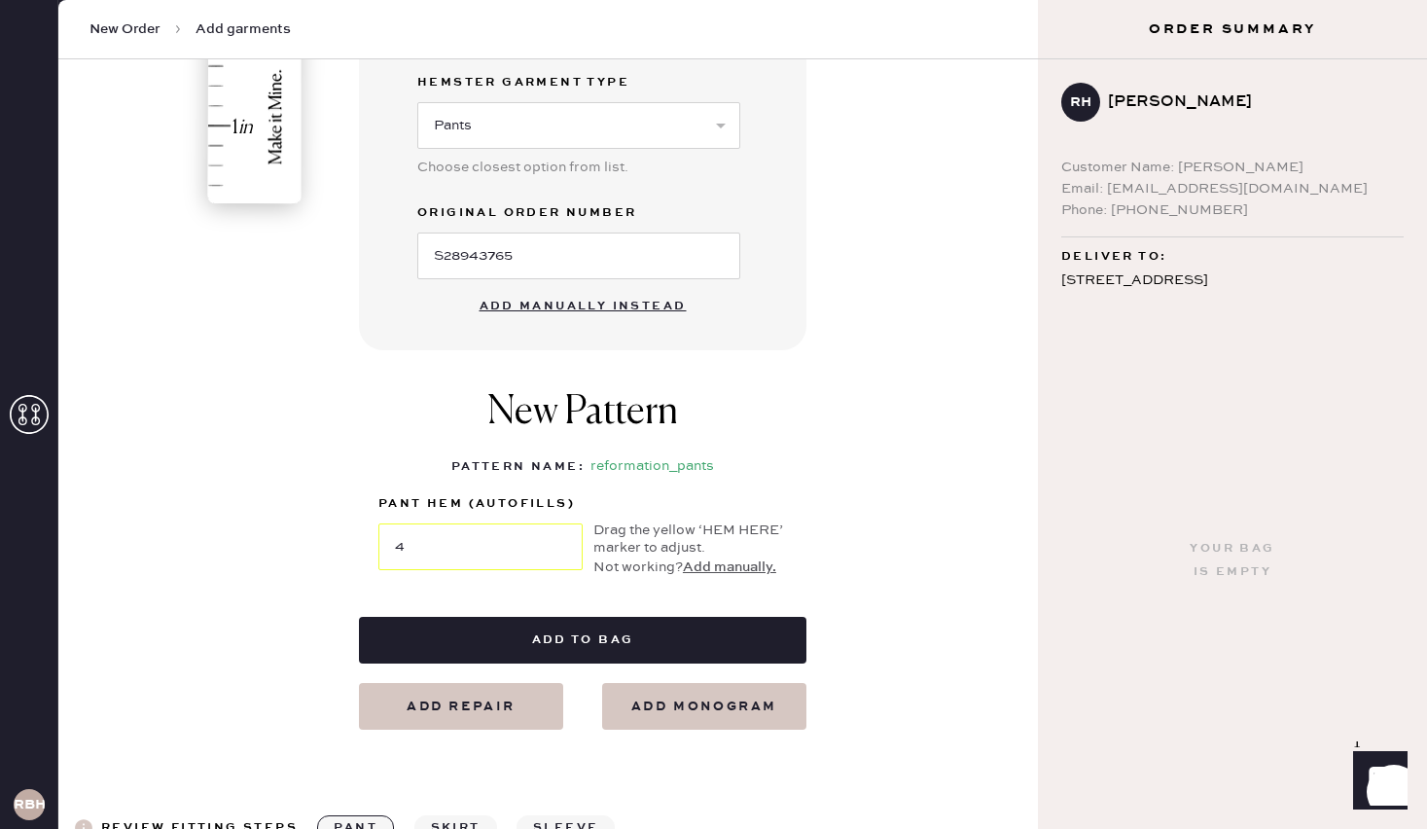
scroll to position [646, 0]
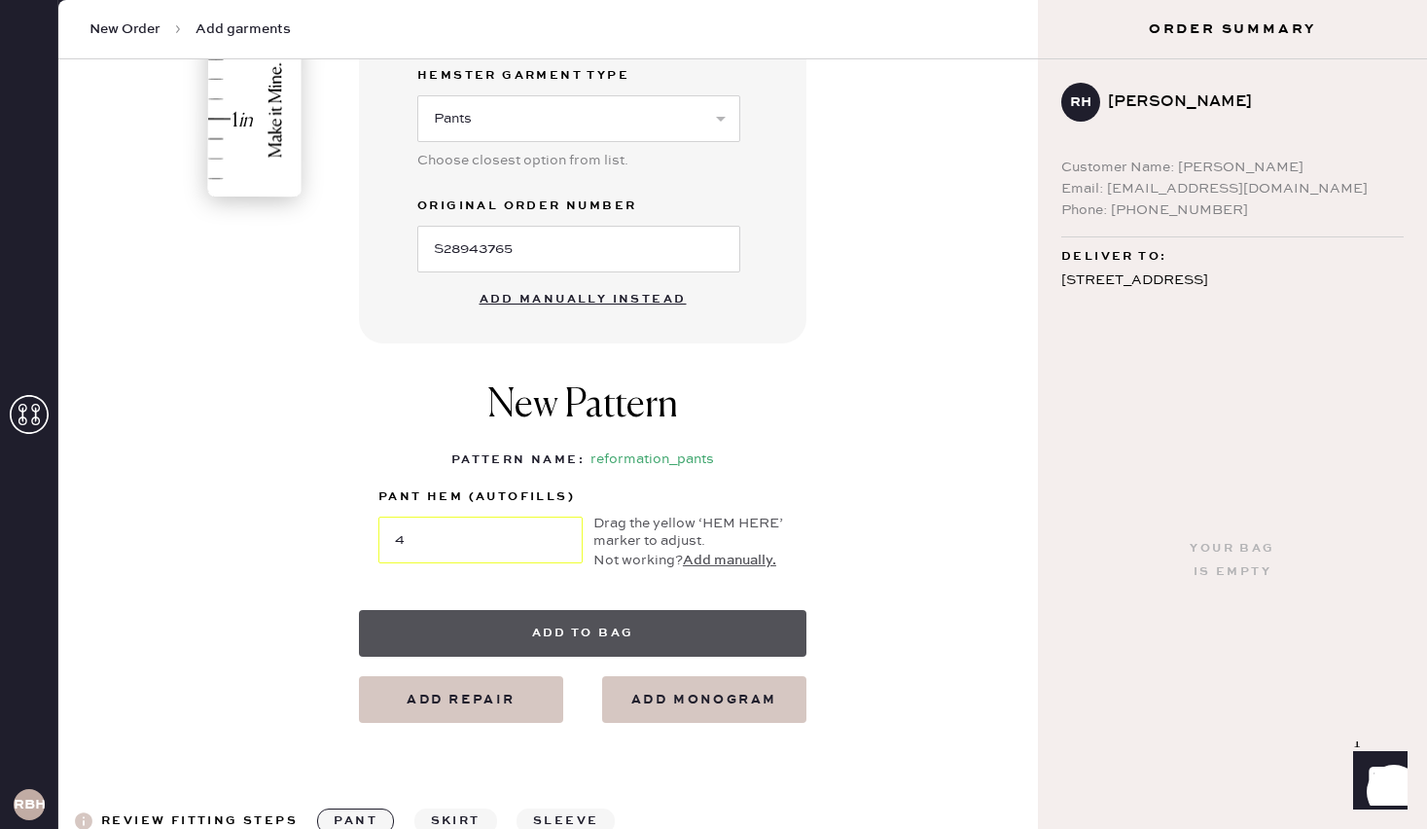
click at [636, 628] on button "Add to bag" at bounding box center [582, 633] width 447 height 47
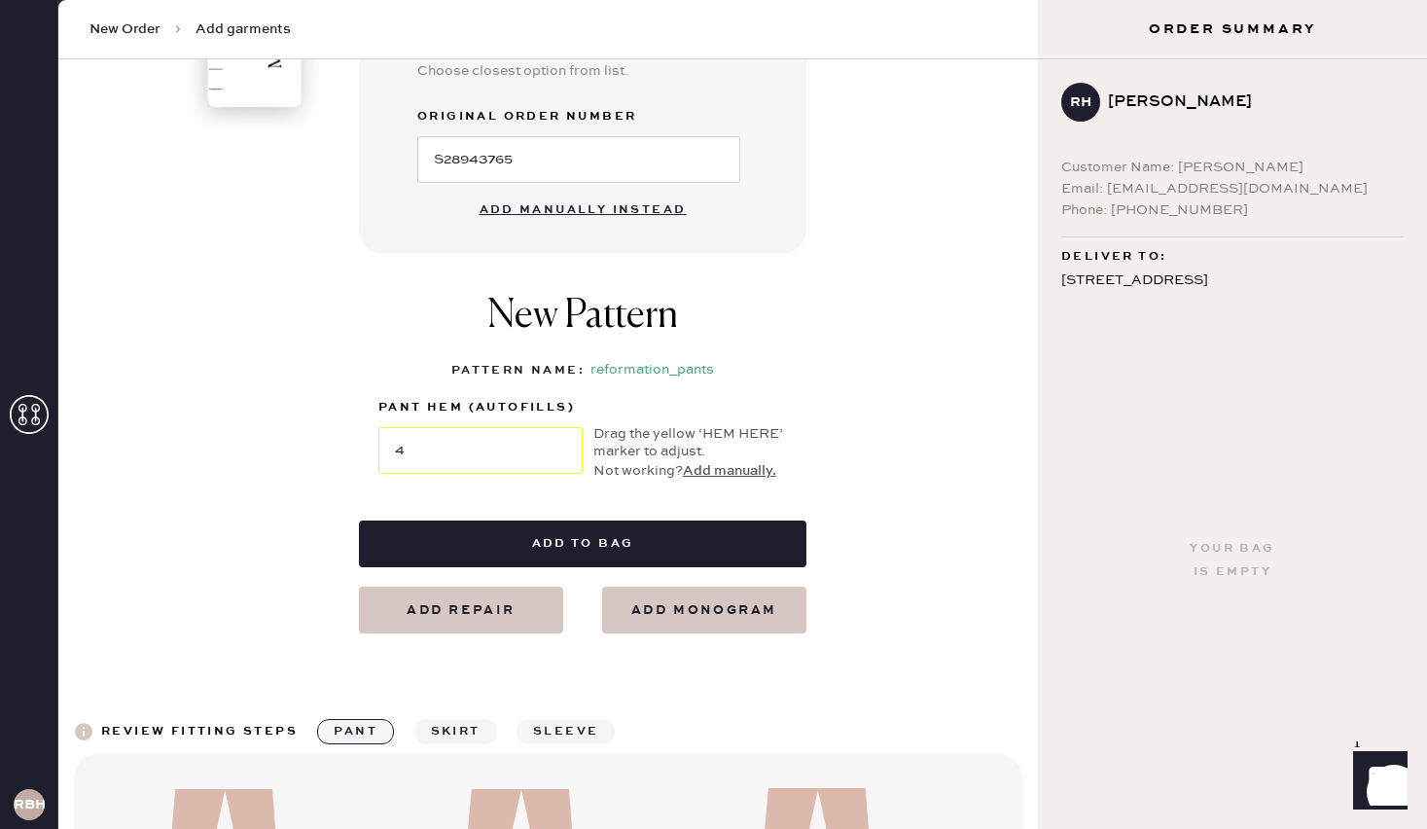
scroll to position [749, 0]
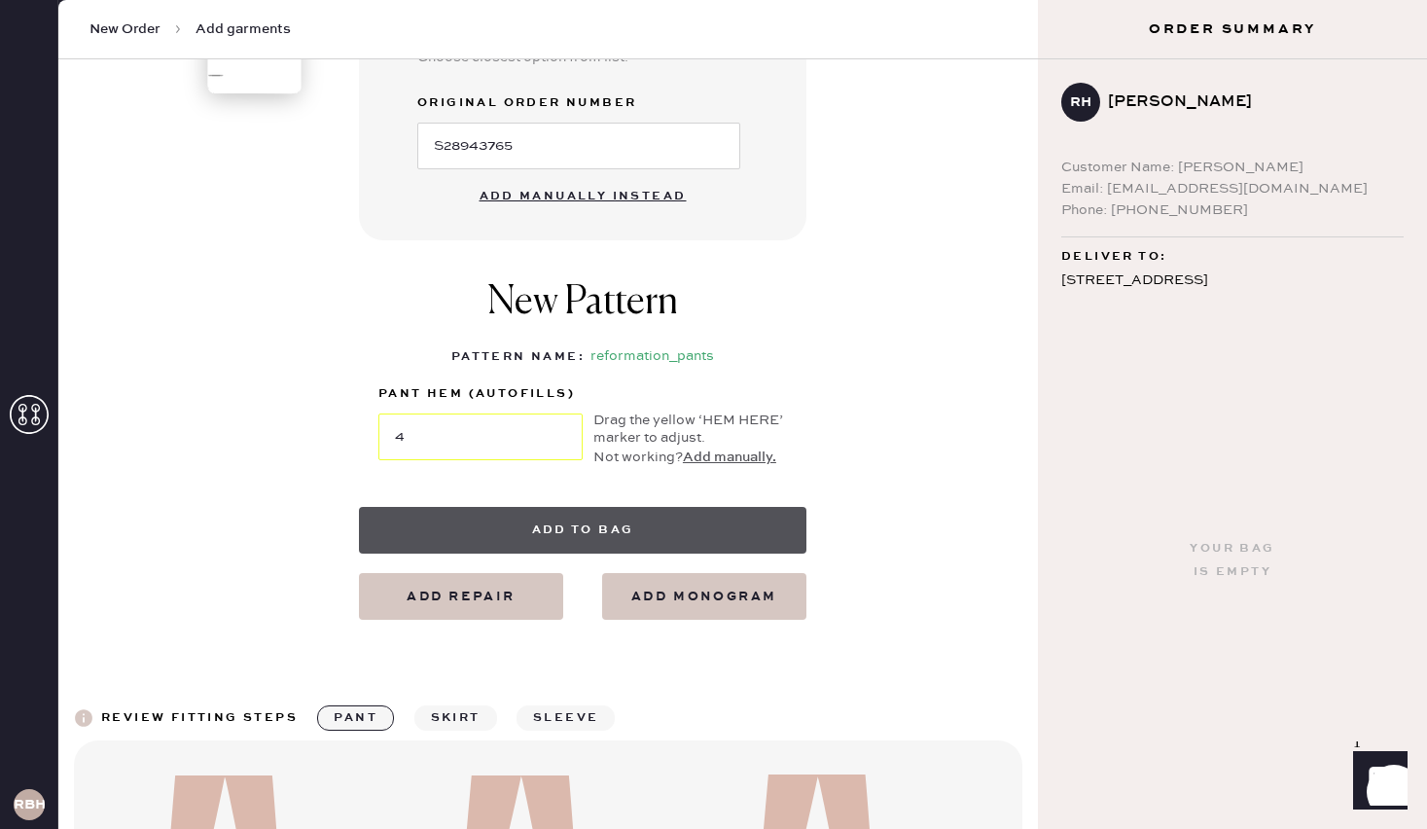
click at [605, 544] on button "Add to bag" at bounding box center [582, 530] width 447 height 47
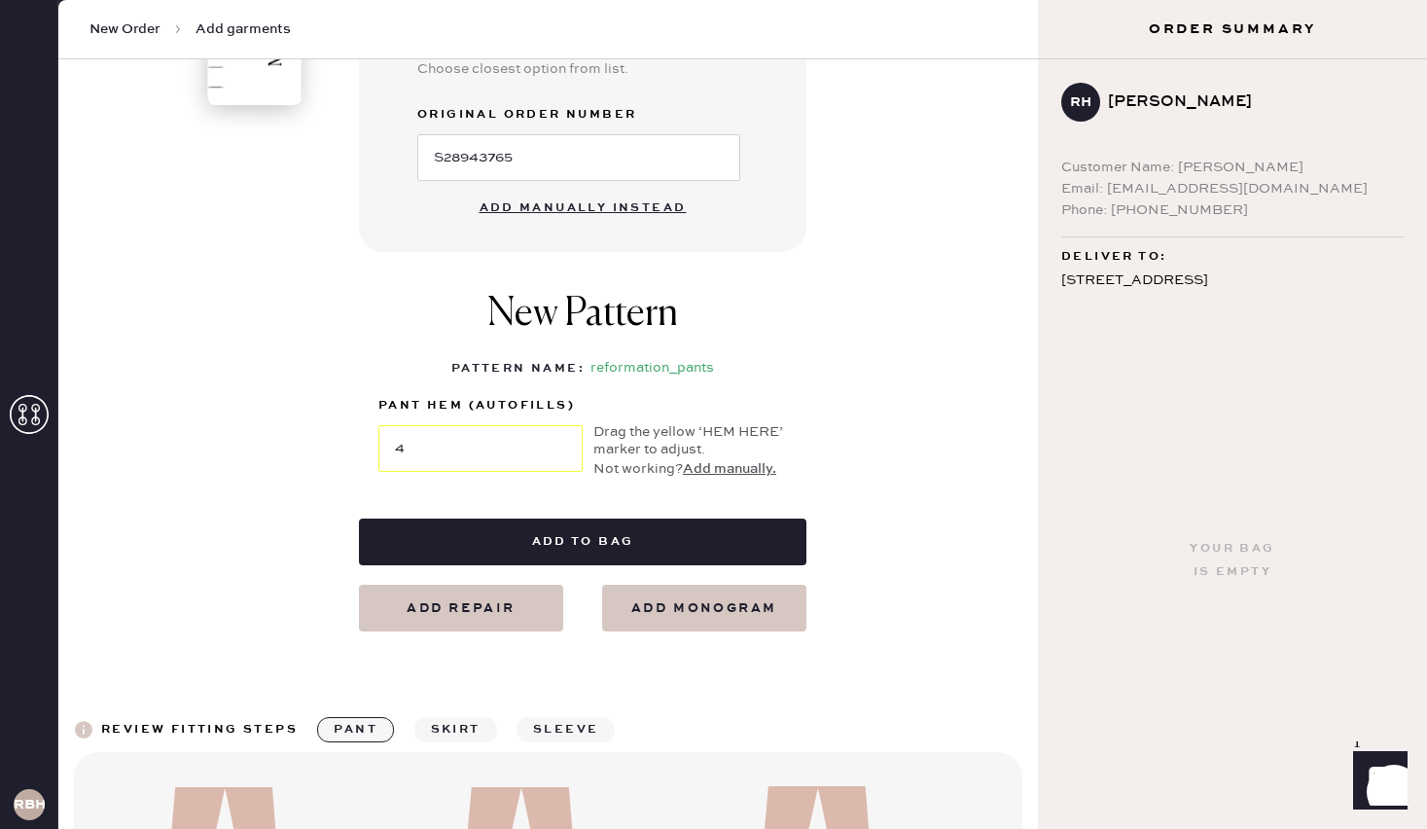
scroll to position [734, 0]
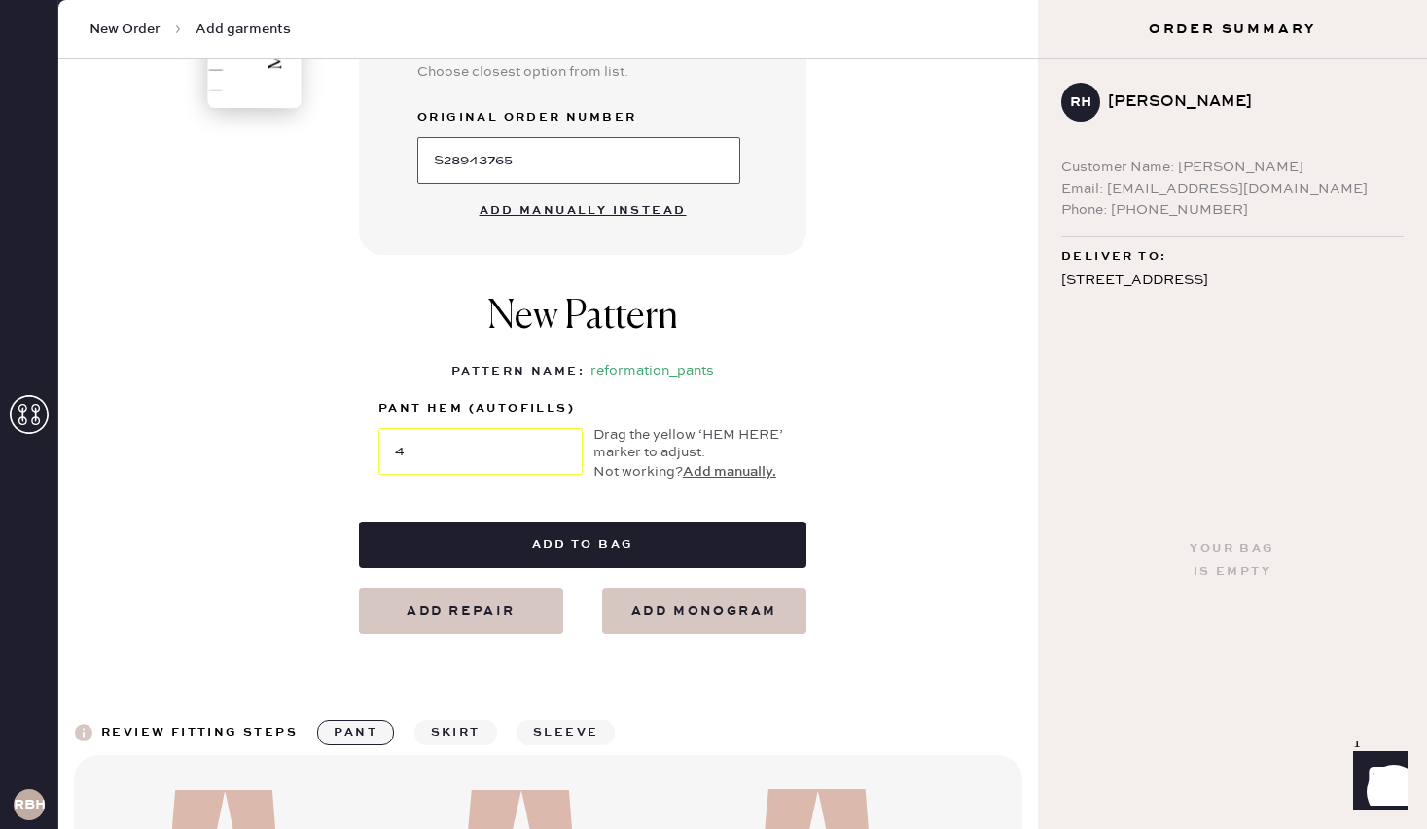
drag, startPoint x: 550, startPoint y: 160, endPoint x: 69, endPoint y: 191, distance: 482.4
click at [69, 191] on div "Select pattern 1 in 2 in 3 in 4 in 5 in 6 in 7 in Show higher numbers Show lowe…" at bounding box center [547, 26] width 979 height 1309
drag, startPoint x: 538, startPoint y: 166, endPoint x: 286, endPoint y: 163, distance: 251.9
click at [286, 163] on div "1 in 2 in 3 in 4 in 5 in 6 in 7 in Show higher numbers Show lower numbers Hem h…" at bounding box center [548, 46] width 948 height 1175
click at [607, 212] on button "Add manually instead" at bounding box center [583, 211] width 230 height 39
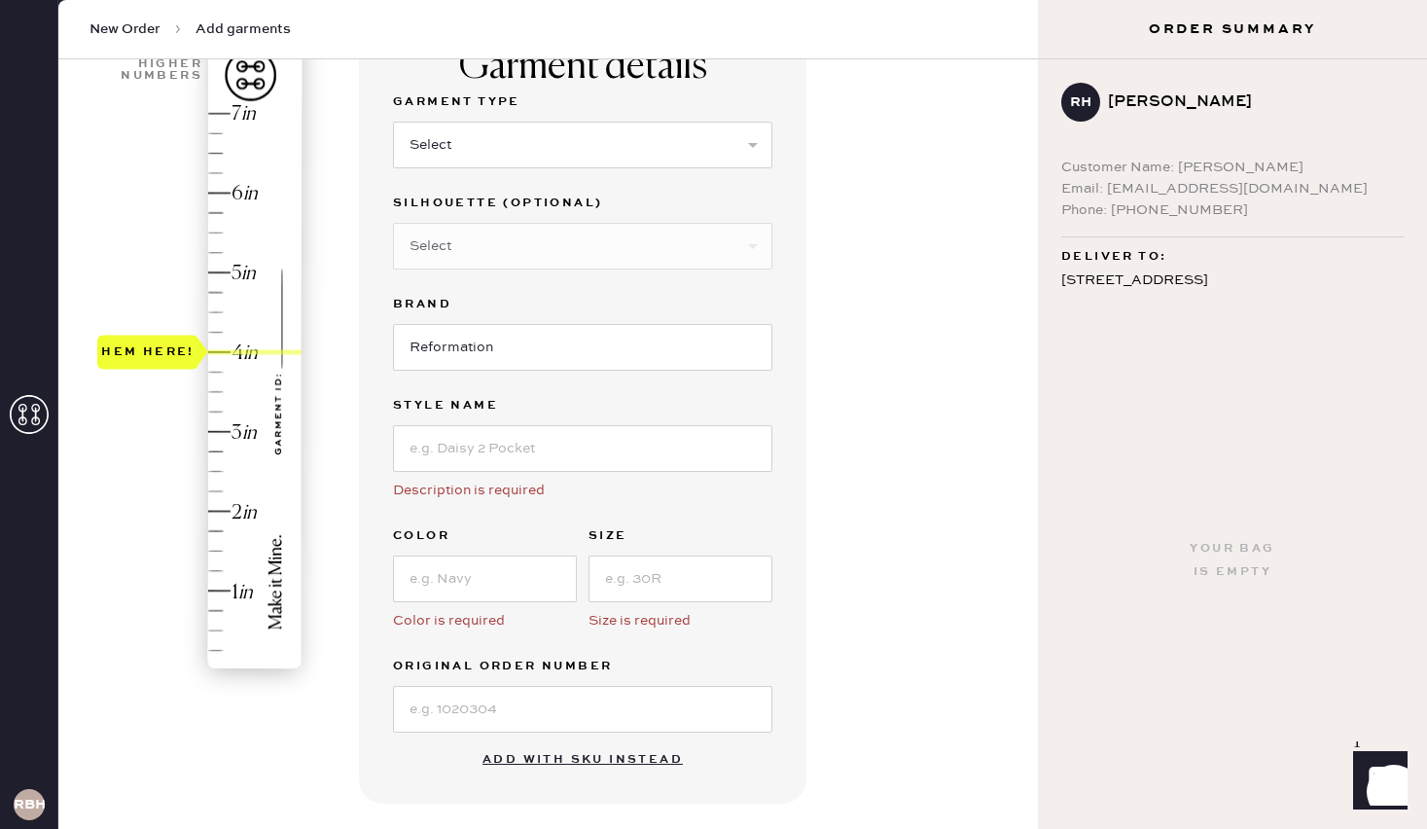
scroll to position [0, 0]
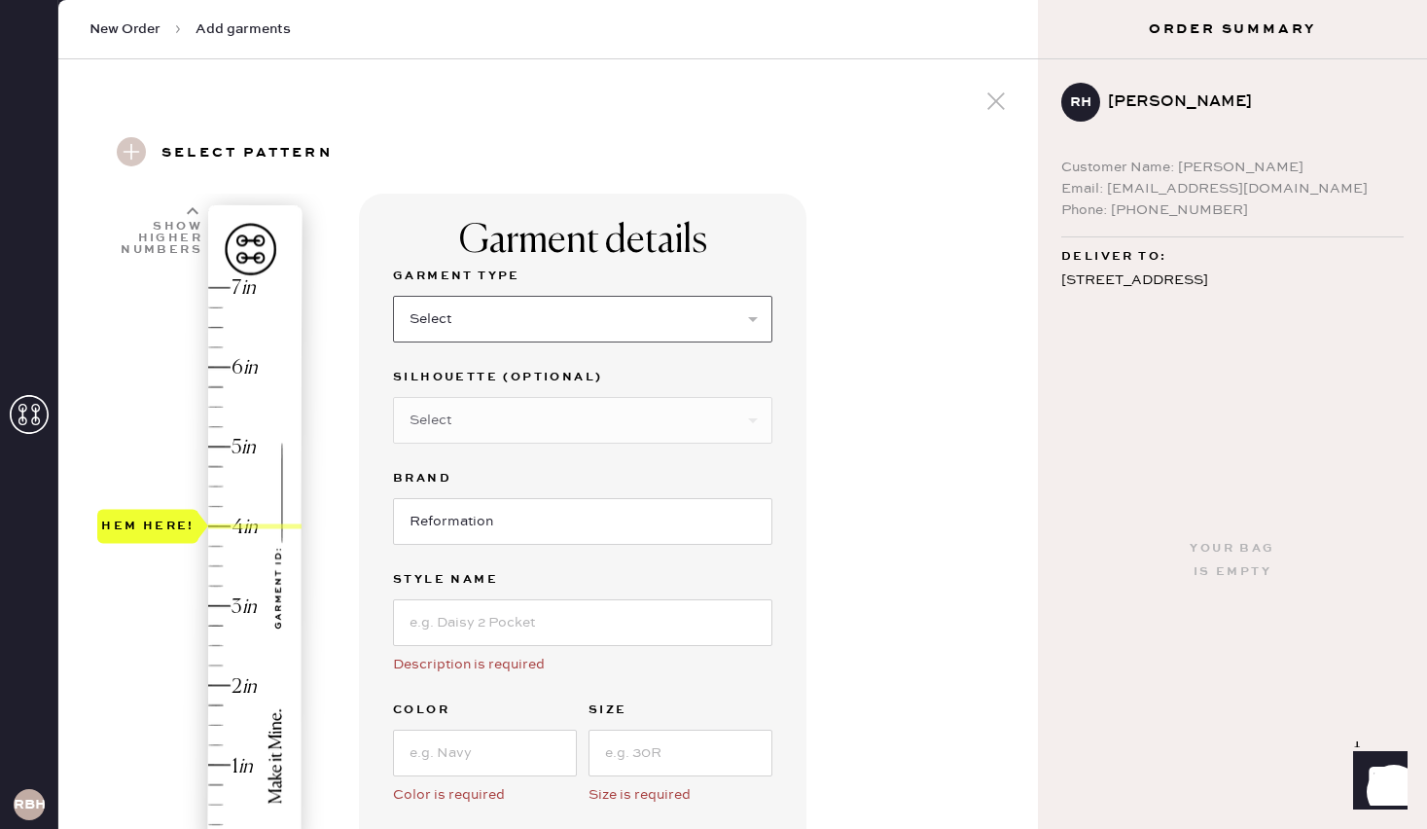
click at [677, 322] on select "Select Basic Skirt Jeans Leggings Pants Shorts Basic Sleeved Dress Basic Sleeve…" at bounding box center [582, 319] width 379 height 47
select select "4"
click at [393, 296] on select "Select Basic Skirt Jeans Leggings Pants Shorts Basic Sleeved Dress Basic Sleeve…" at bounding box center [582, 319] width 379 height 47
click at [512, 402] on select "Select Joggers Shorts Cropped Flare Boot Cut Straight Skinny Other" at bounding box center [582, 420] width 379 height 47
select select "other"
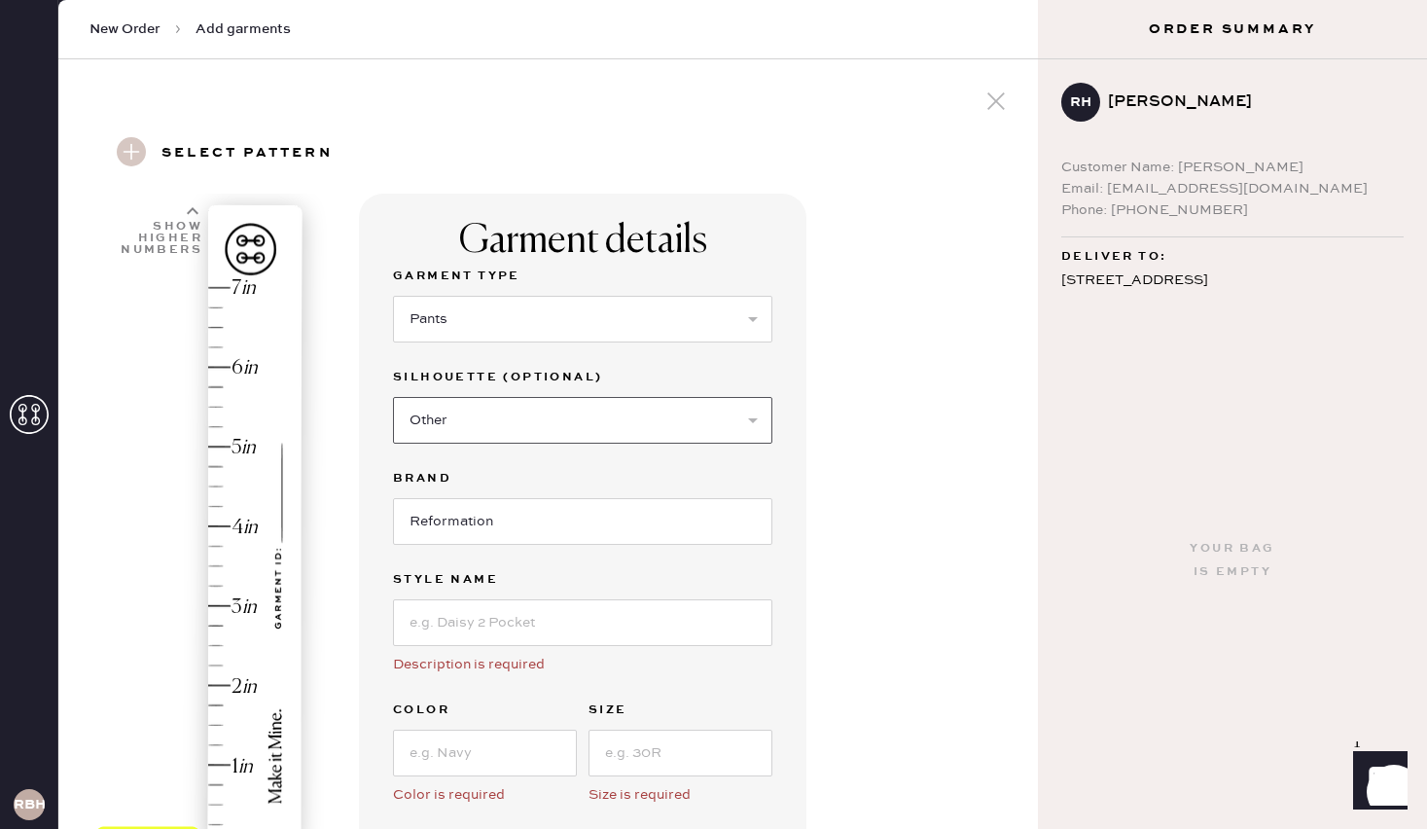
click at [393, 397] on select "Select Joggers Shorts Cropped Flare Boot Cut Straight Skinny Other" at bounding box center [582, 420] width 379 height 47
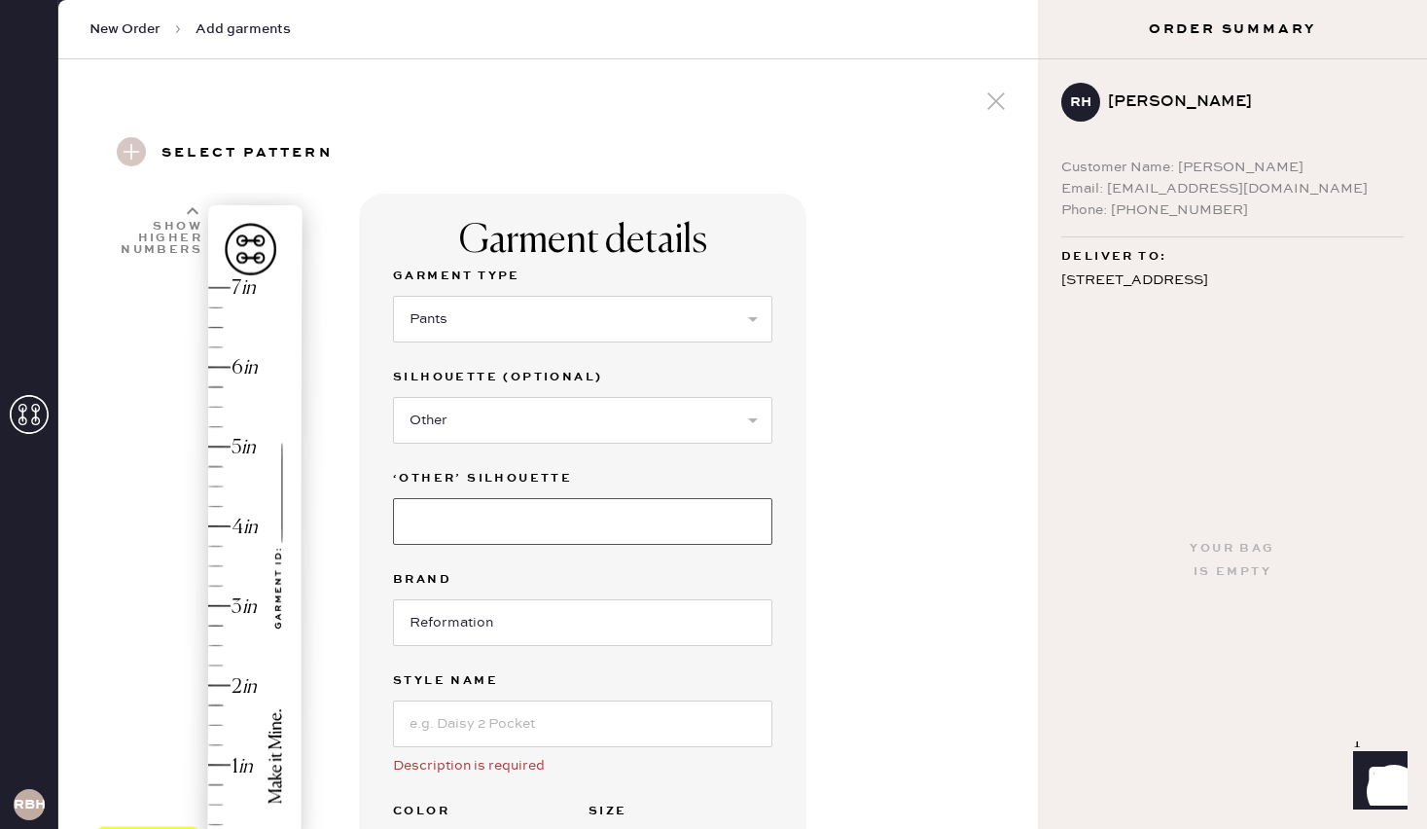
click at [475, 515] on input at bounding box center [582, 521] width 379 height 47
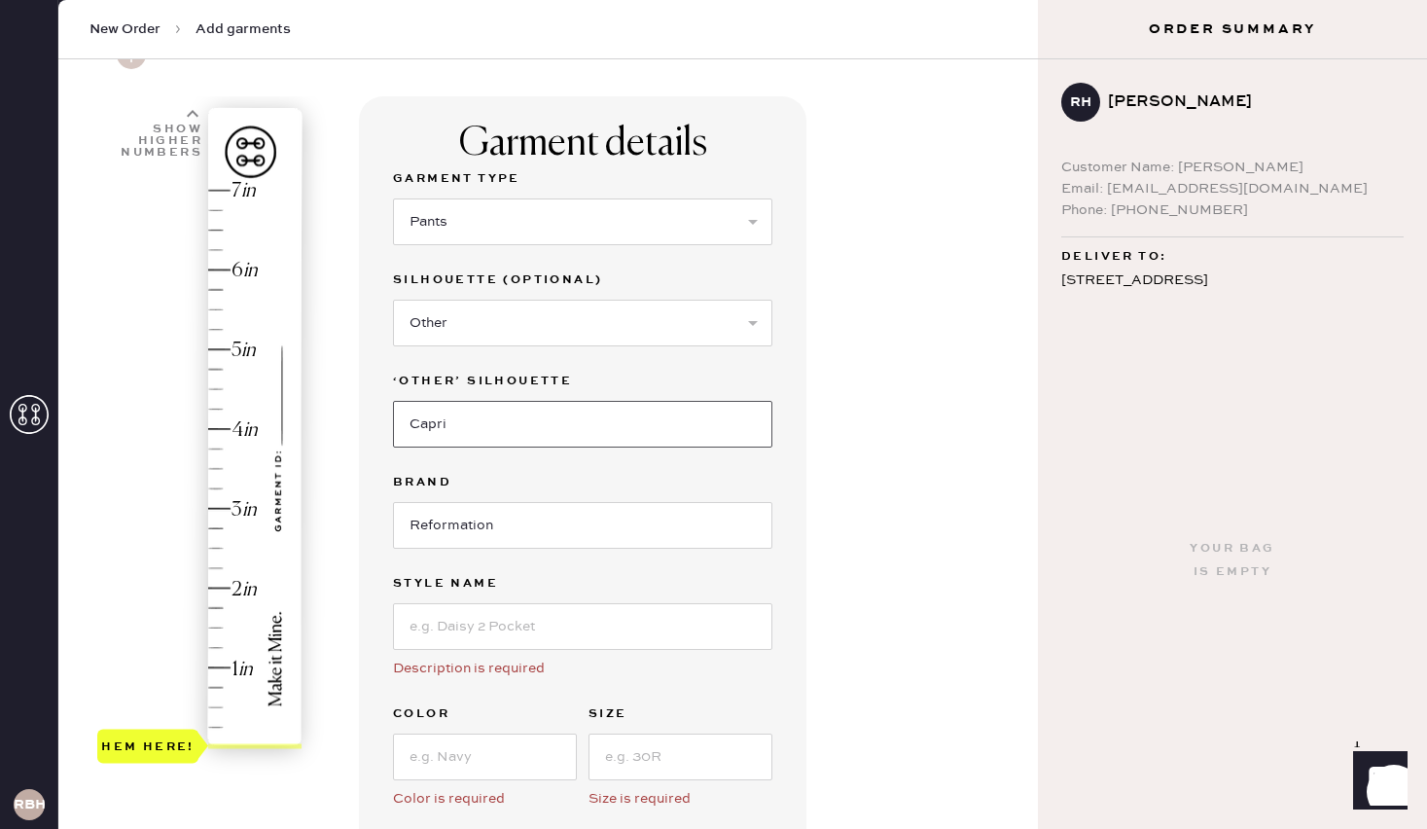
scroll to position [116, 0]
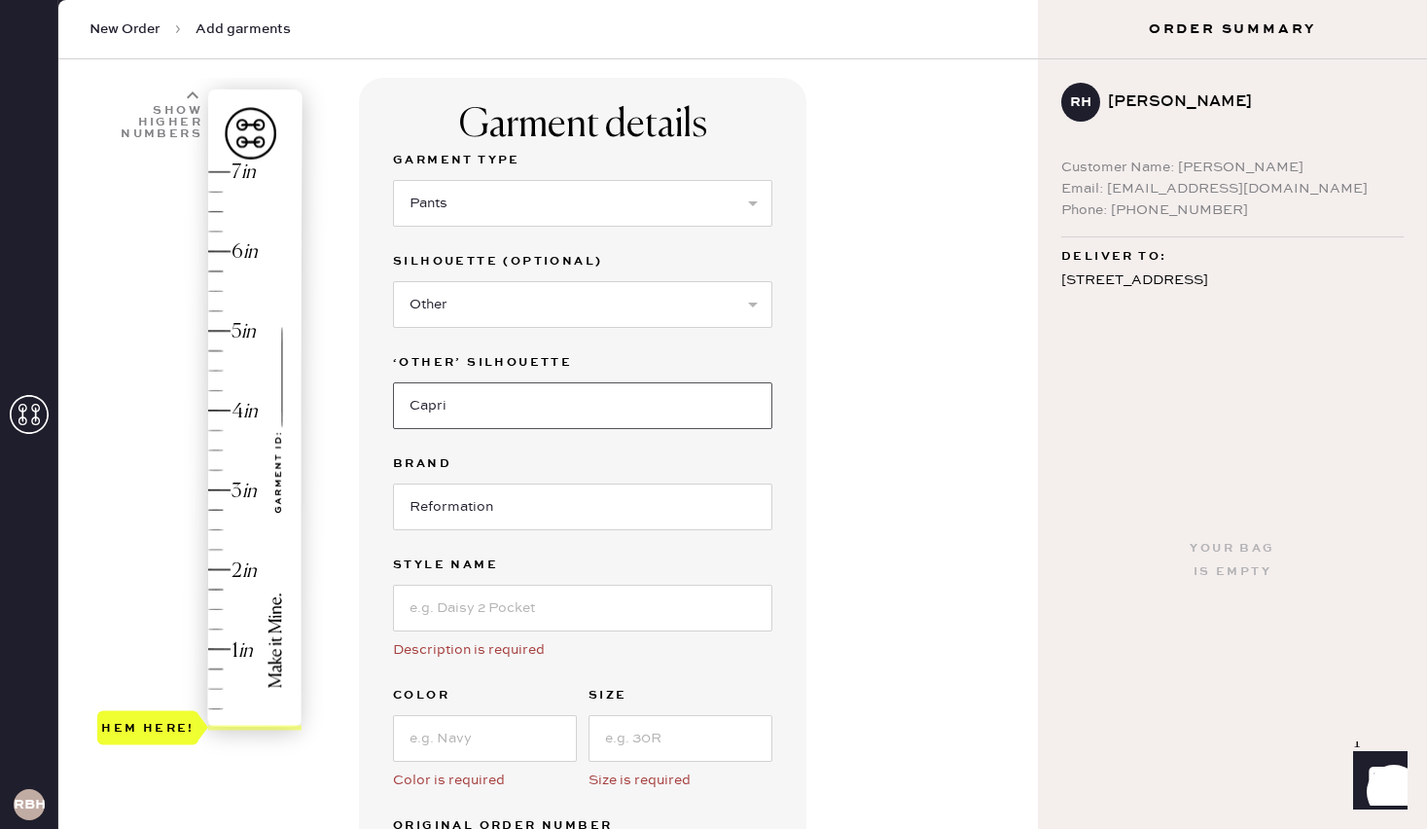
type input "Capri"
click at [480, 596] on input at bounding box center [582, 608] width 379 height 47
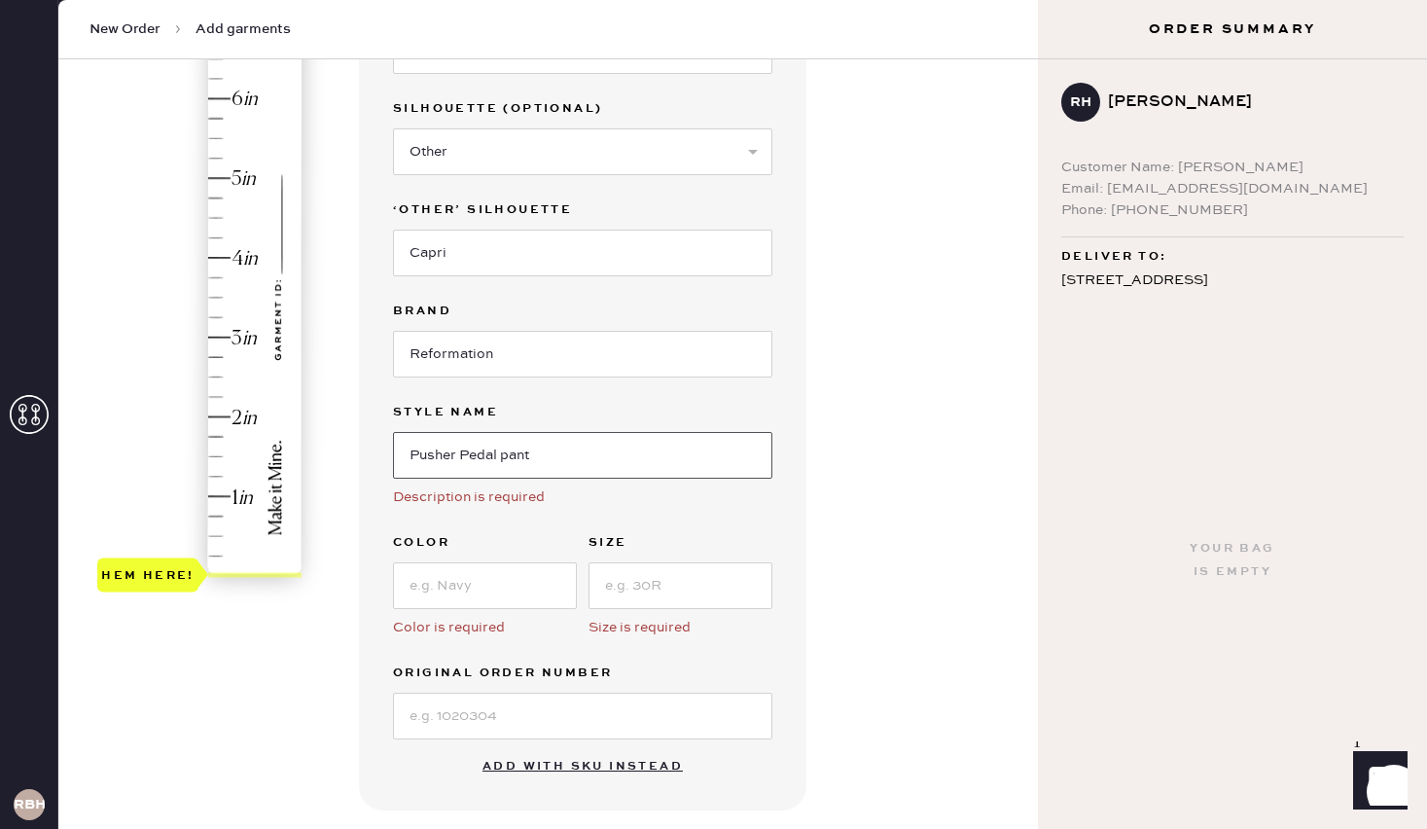
scroll to position [269, 0]
click at [406, 454] on input "Pusher Pedal pant" at bounding box center [582, 454] width 379 height 47
type input "Posie Pusher Pedal pant"
click at [486, 574] on input at bounding box center [485, 584] width 184 height 47
type input "b"
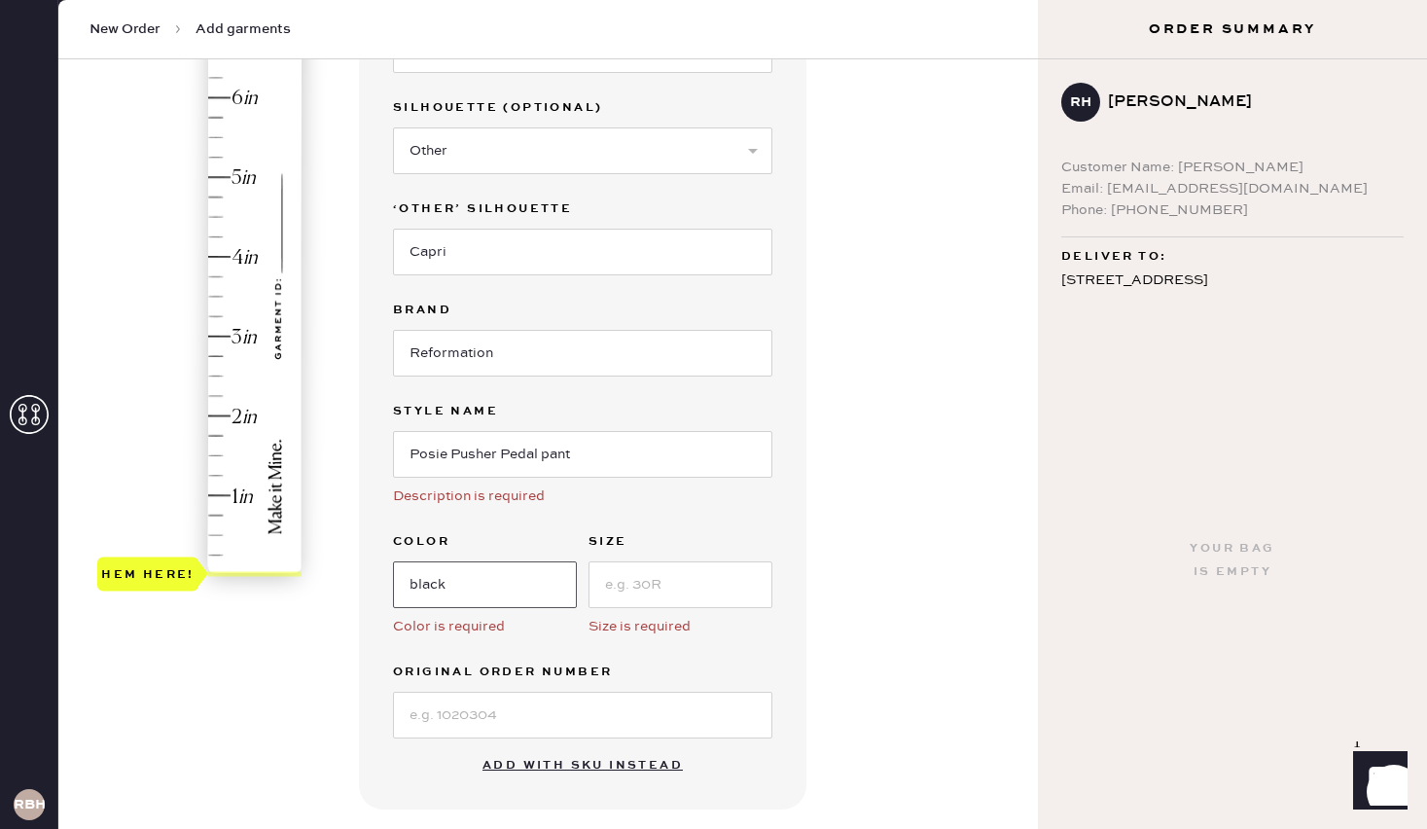
type input "black"
click at [733, 586] on input at bounding box center [680, 584] width 184 height 47
type input "6"
click at [501, 721] on input at bounding box center [582, 714] width 379 height 47
paste input "S28943765"
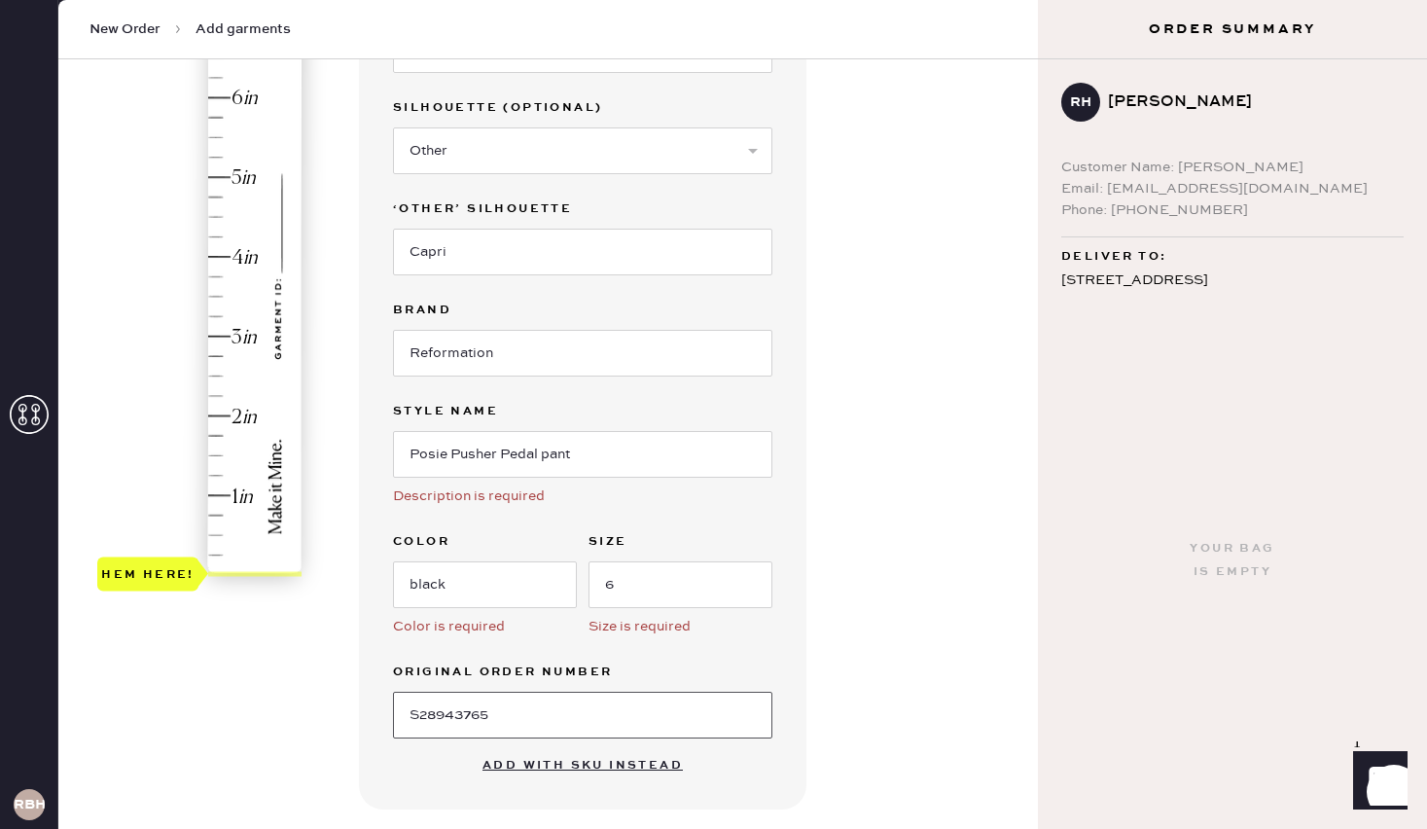
type input "S28943765"
click at [813, 604] on div "Garment details Garment Type Select Basic Skirt Jeans Leggings Pants Shorts Bas…" at bounding box center [690, 556] width 663 height 1264
type input "4"
click at [214, 255] on div "Hem here!" at bounding box center [200, 297] width 207 height 574
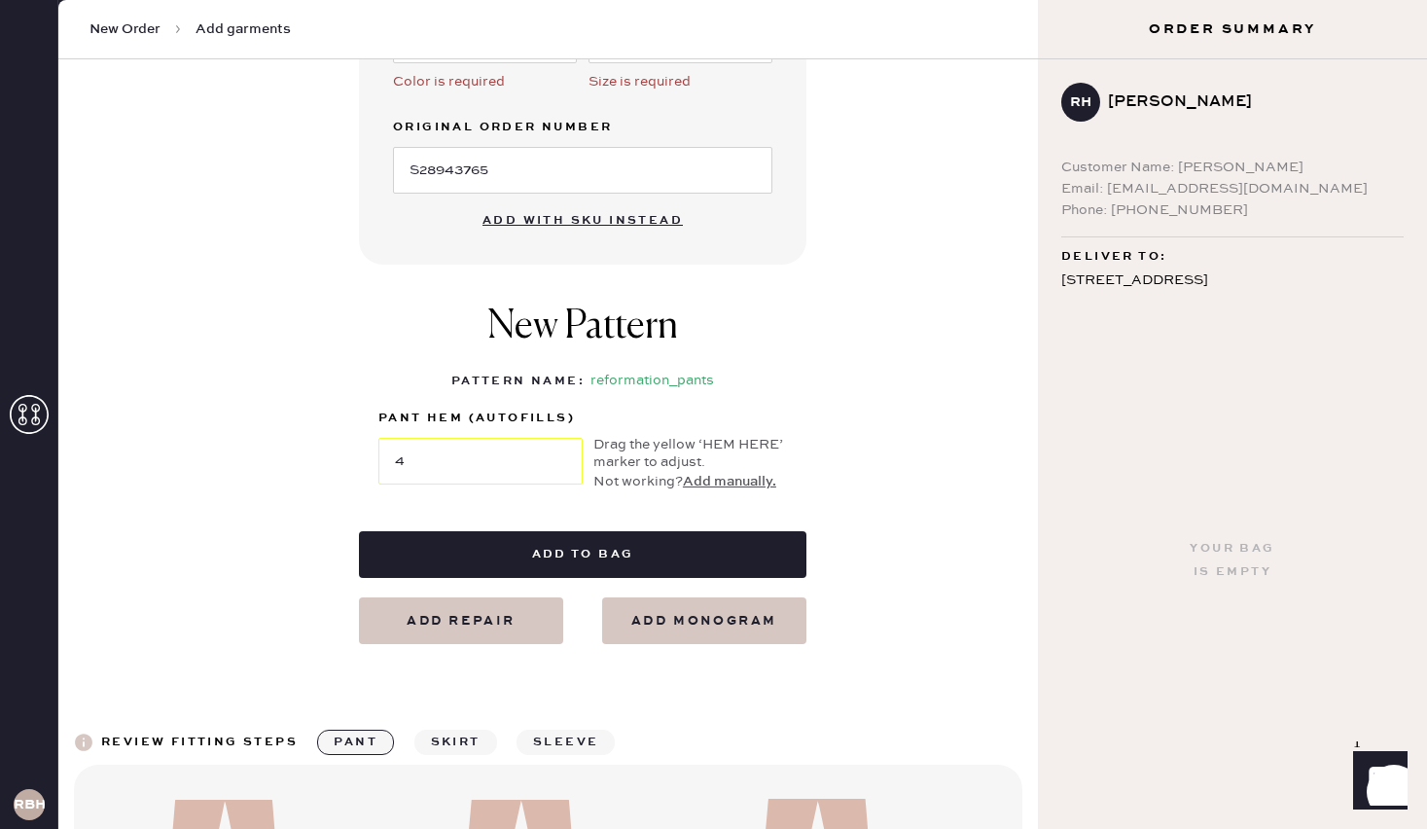
scroll to position [815, 0]
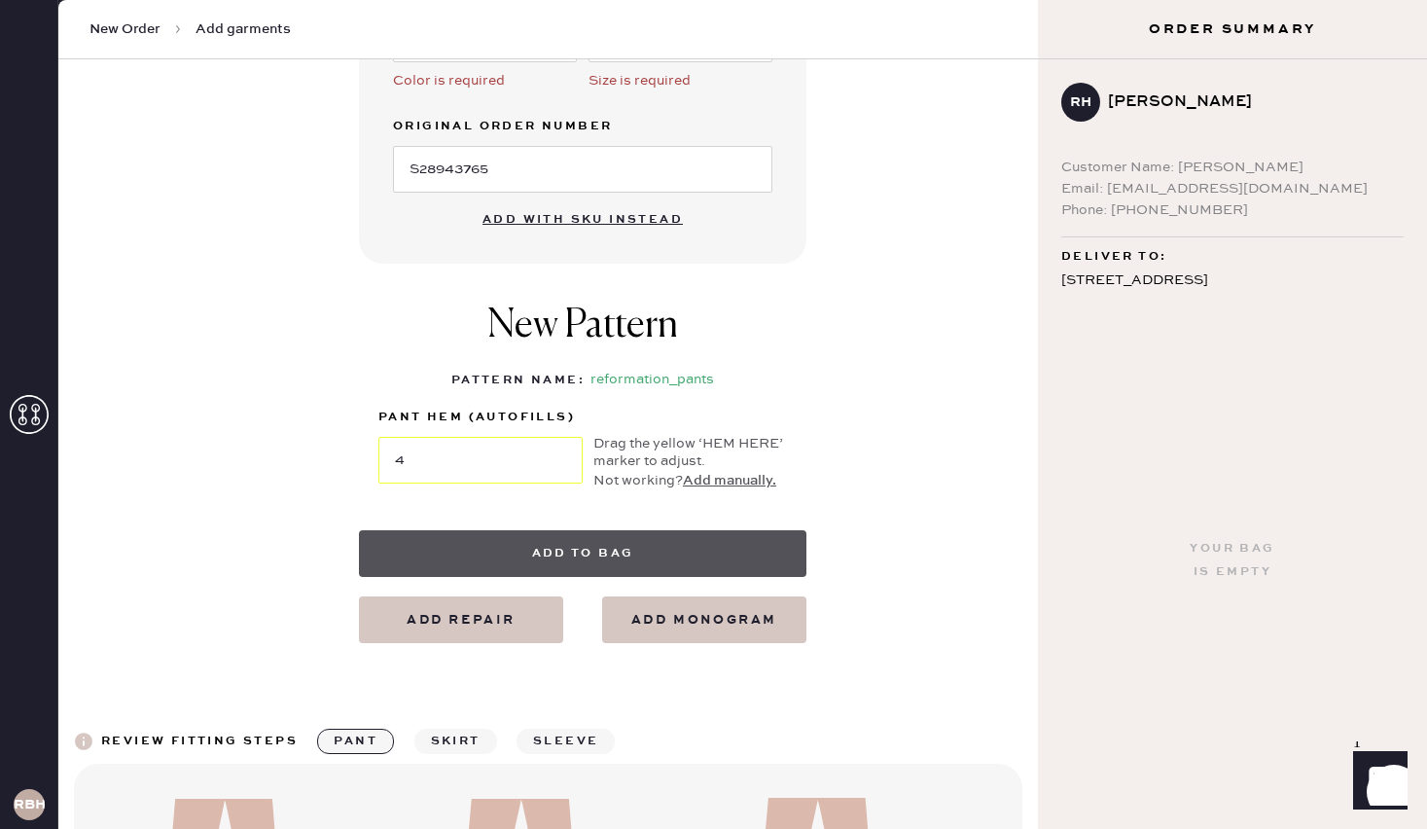
click at [609, 552] on button "Add to bag" at bounding box center [582, 553] width 447 height 47
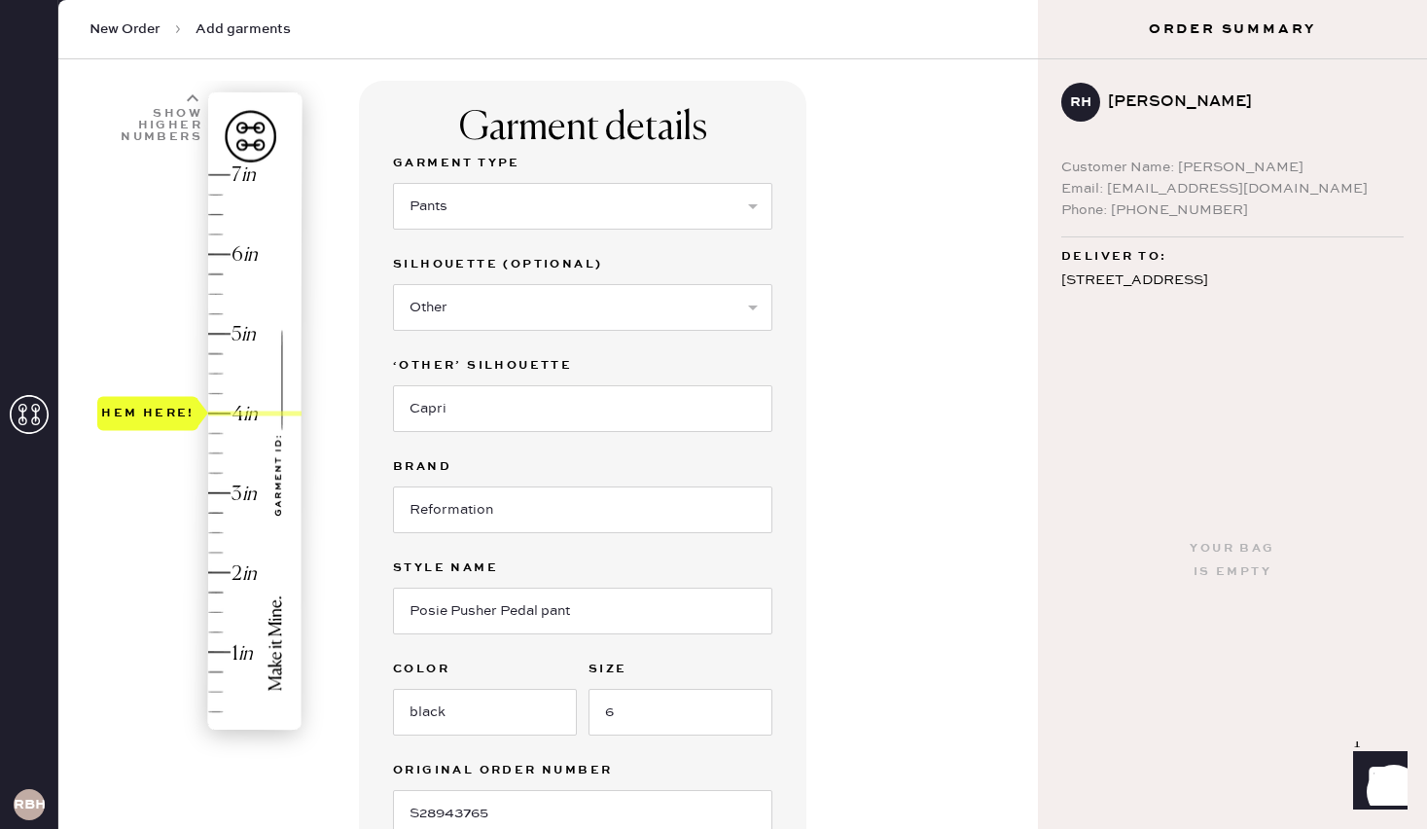
scroll to position [0, 0]
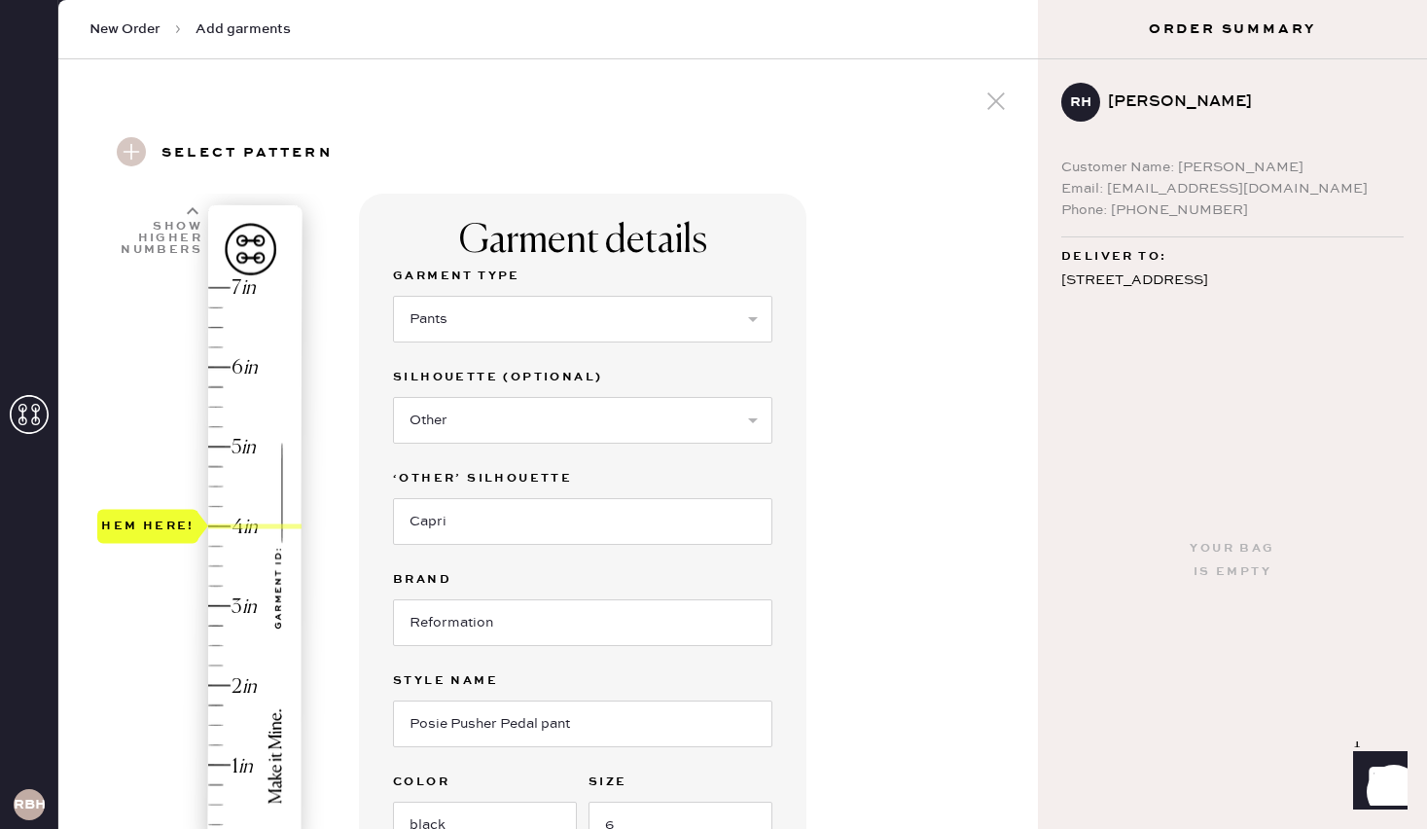
select select "4"
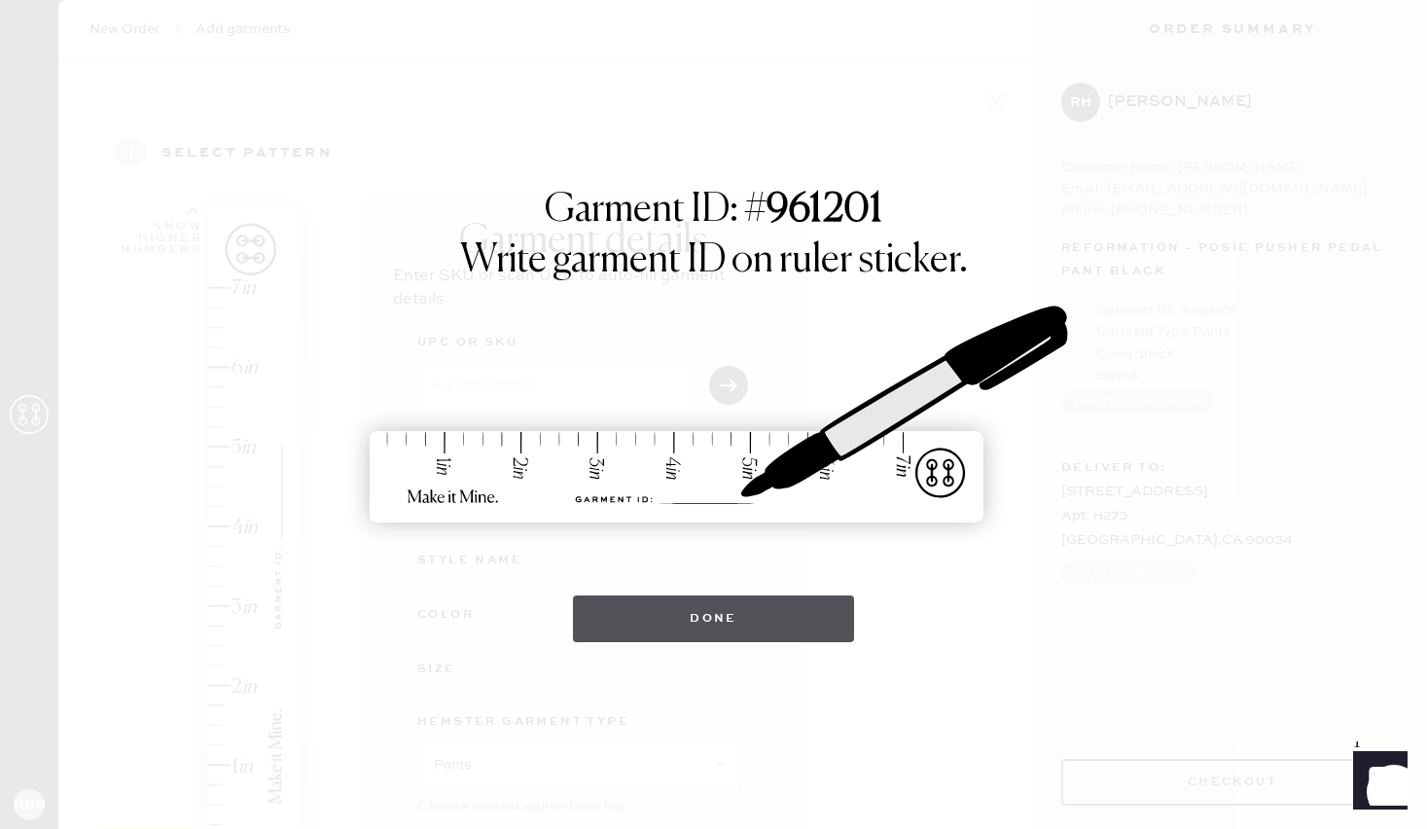
click at [732, 613] on button "Done" at bounding box center [713, 618] width 281 height 47
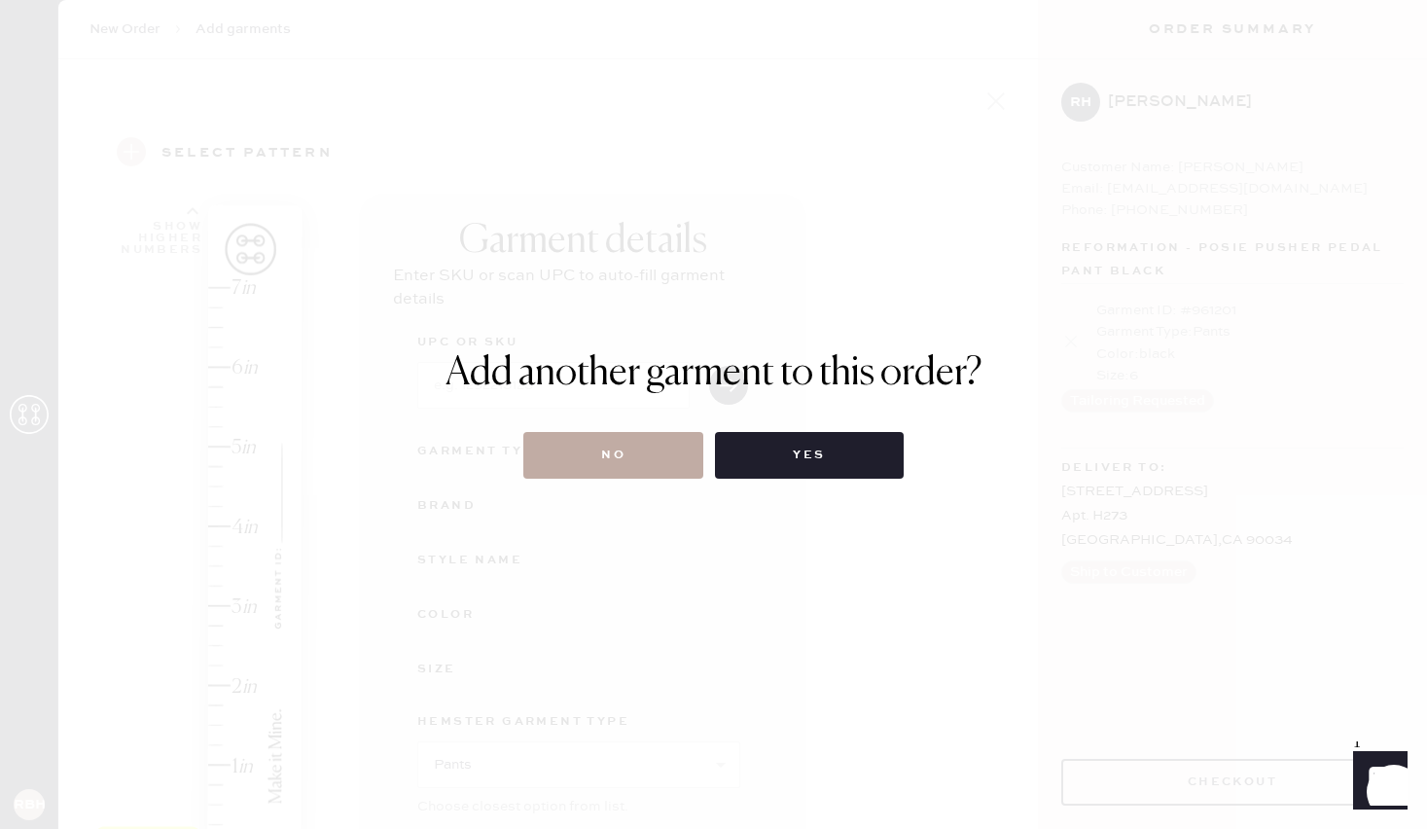
click at [638, 471] on button "No" at bounding box center [613, 455] width 180 height 47
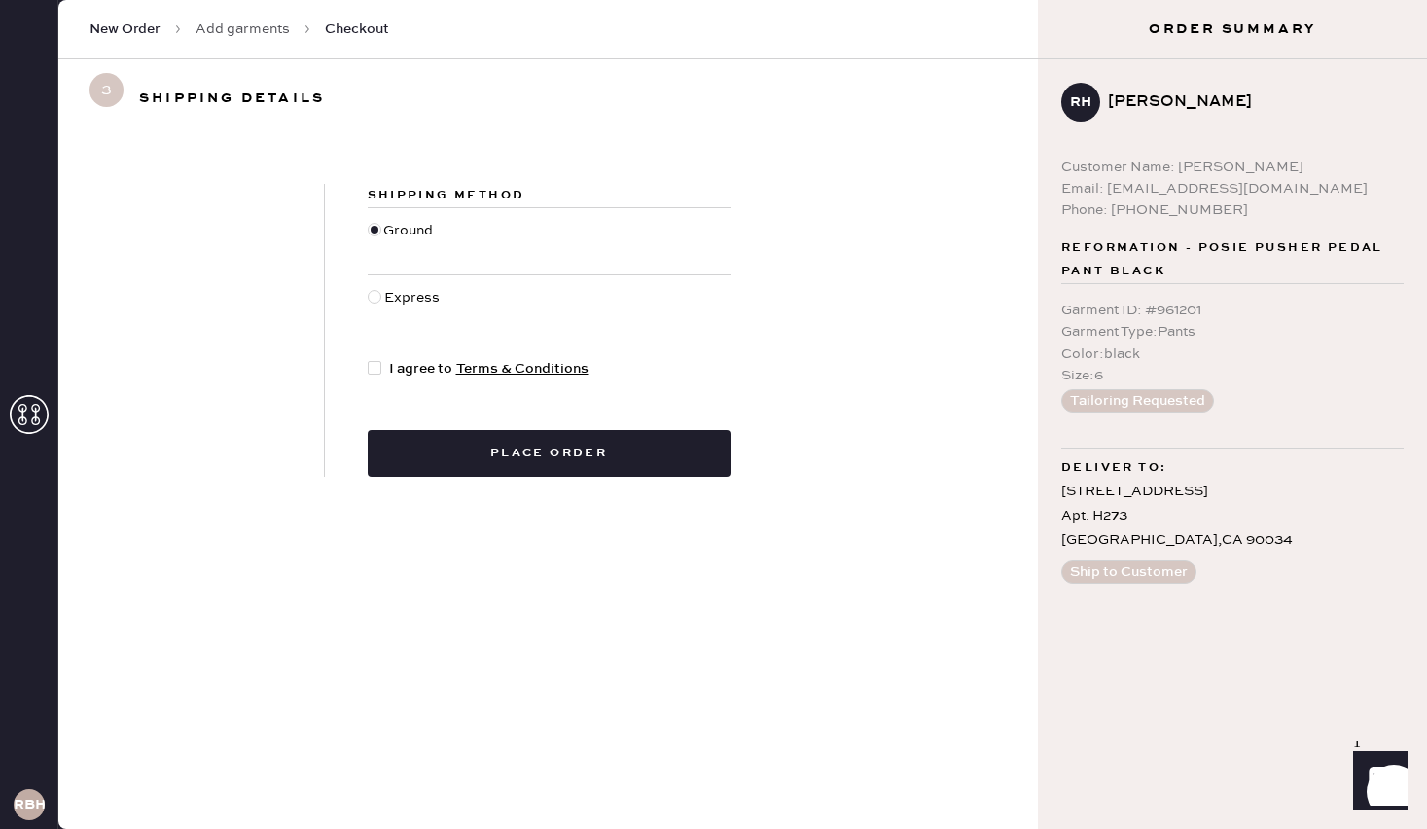
click at [372, 298] on div at bounding box center [375, 297] width 14 height 14
click at [369, 288] on input "Express" at bounding box center [368, 287] width 1 height 1
radio input "true"
click at [381, 364] on div at bounding box center [378, 368] width 21 height 21
click at [369, 359] on input "I agree to Terms & Conditions" at bounding box center [368, 358] width 1 height 1
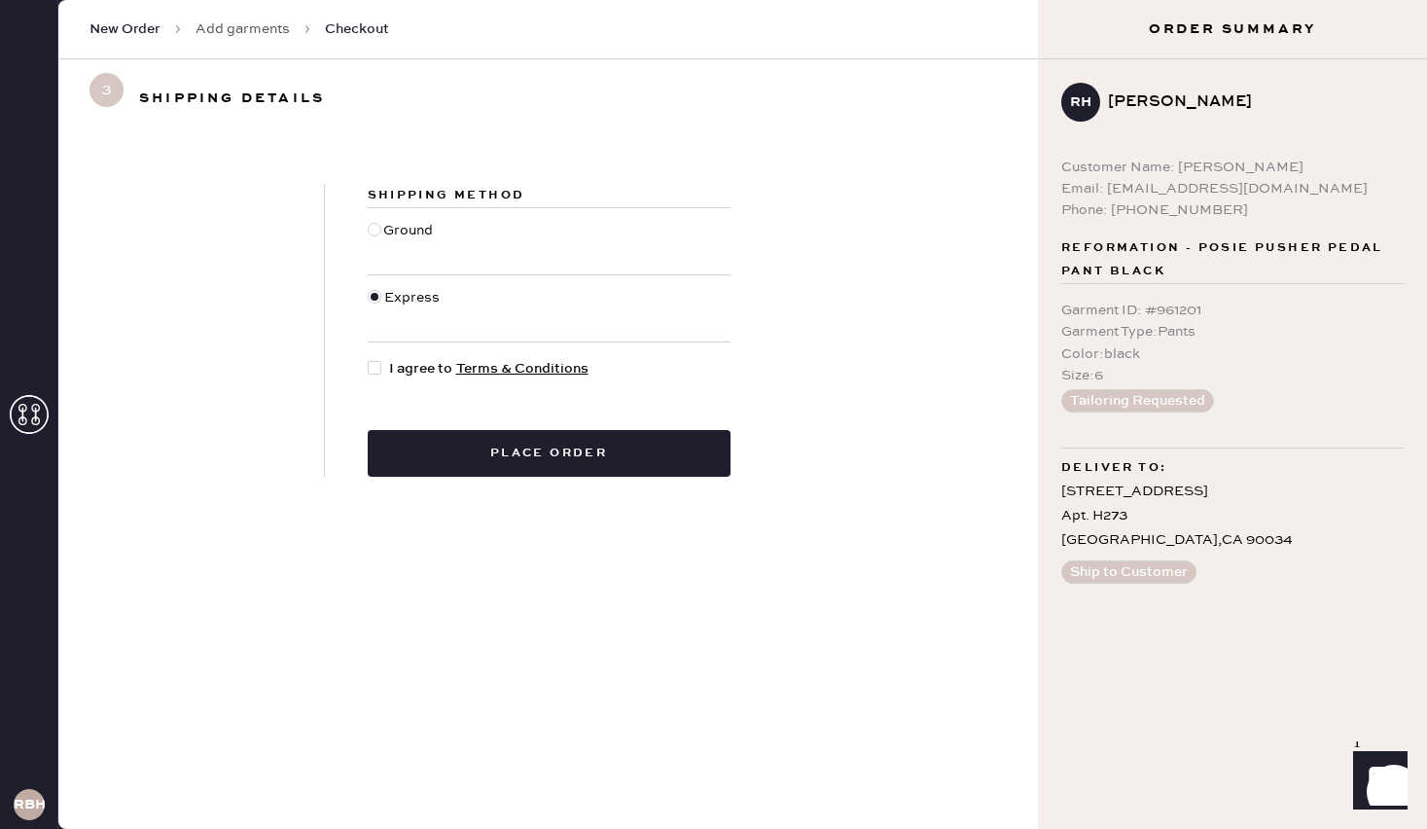
checkbox input "true"
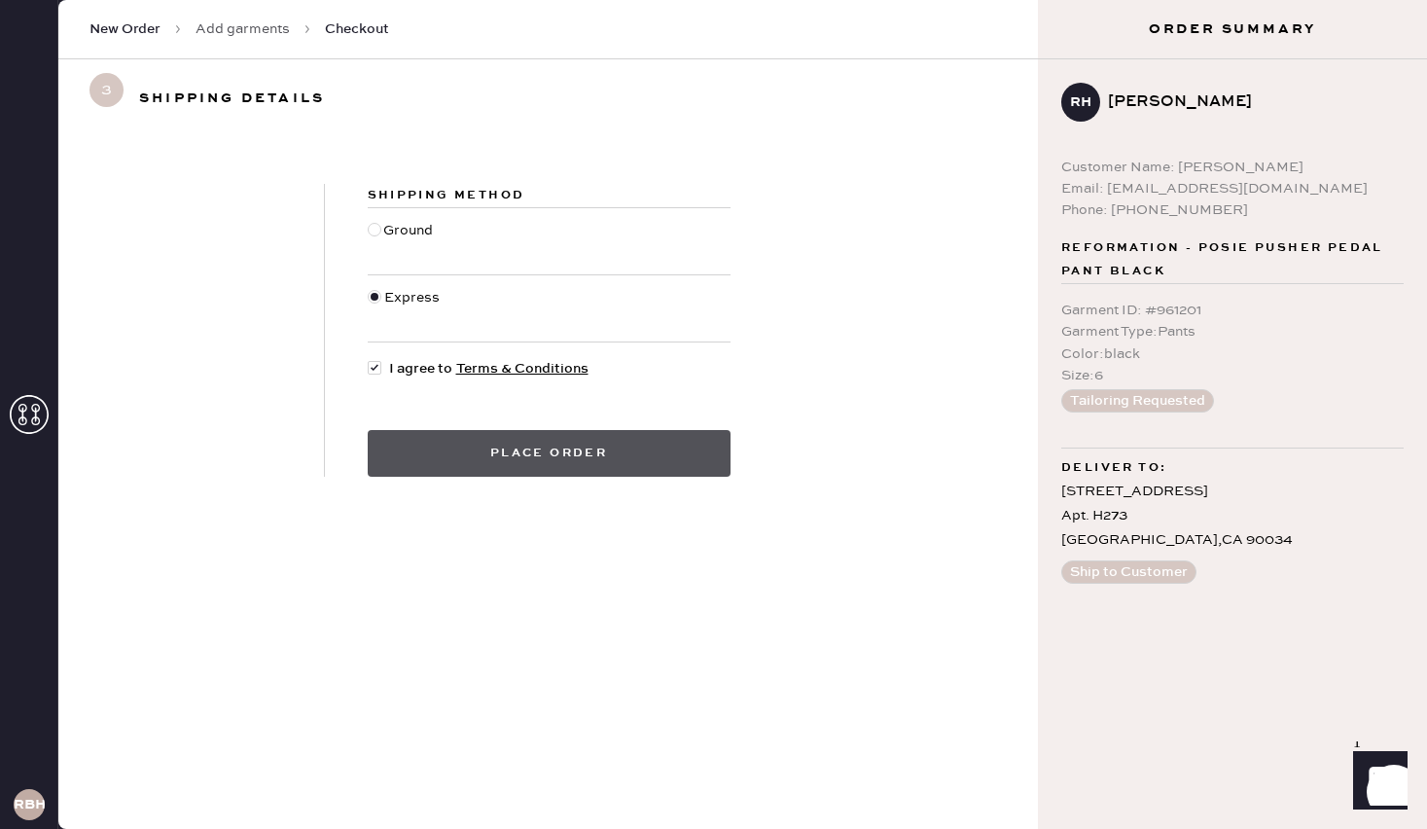
click at [491, 460] on button "Place order" at bounding box center [549, 453] width 363 height 47
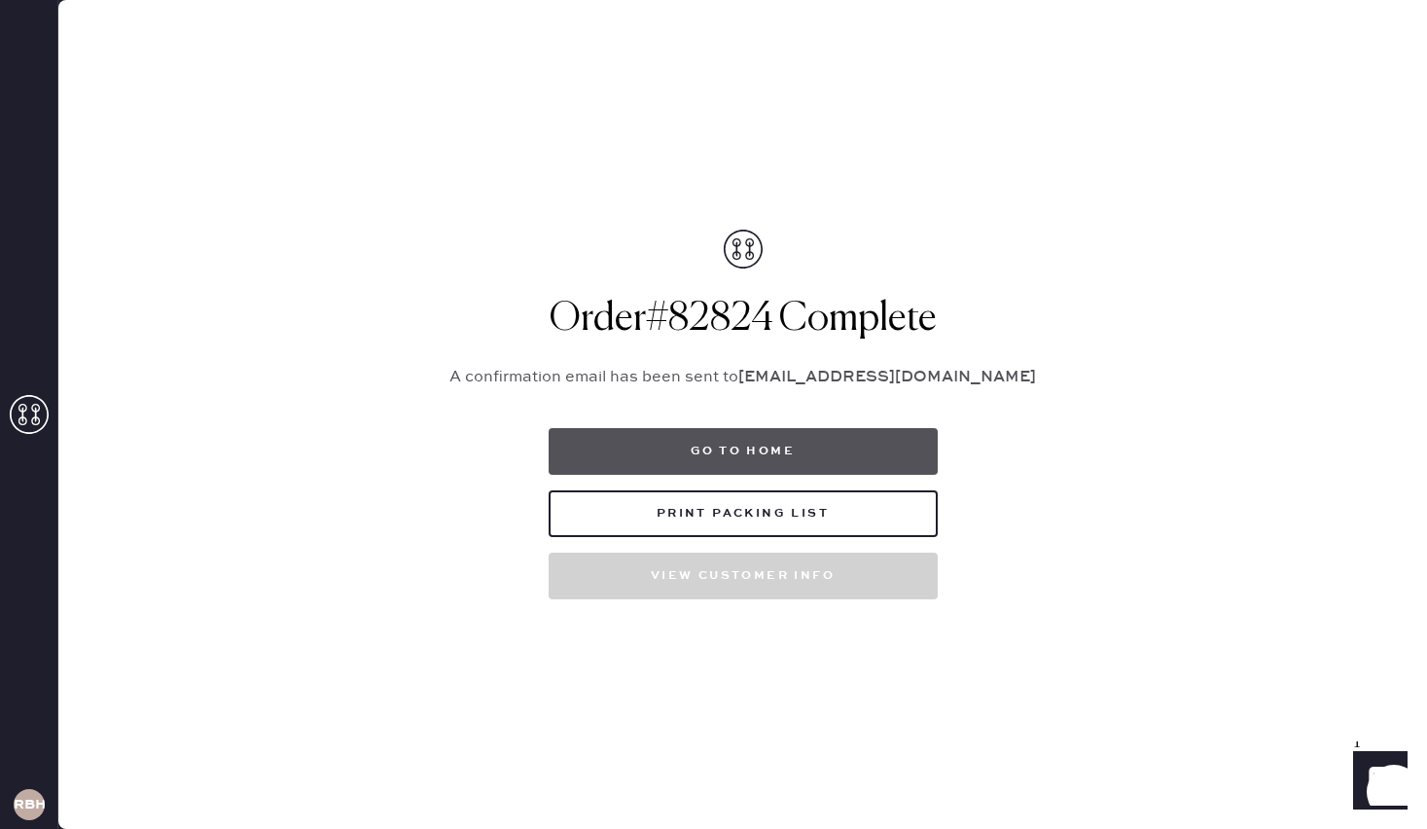
click at [690, 447] on button "Go to home" at bounding box center [743, 451] width 389 height 47
